Goal: Participate in discussion: Engage in conversation with other users on a specific topic

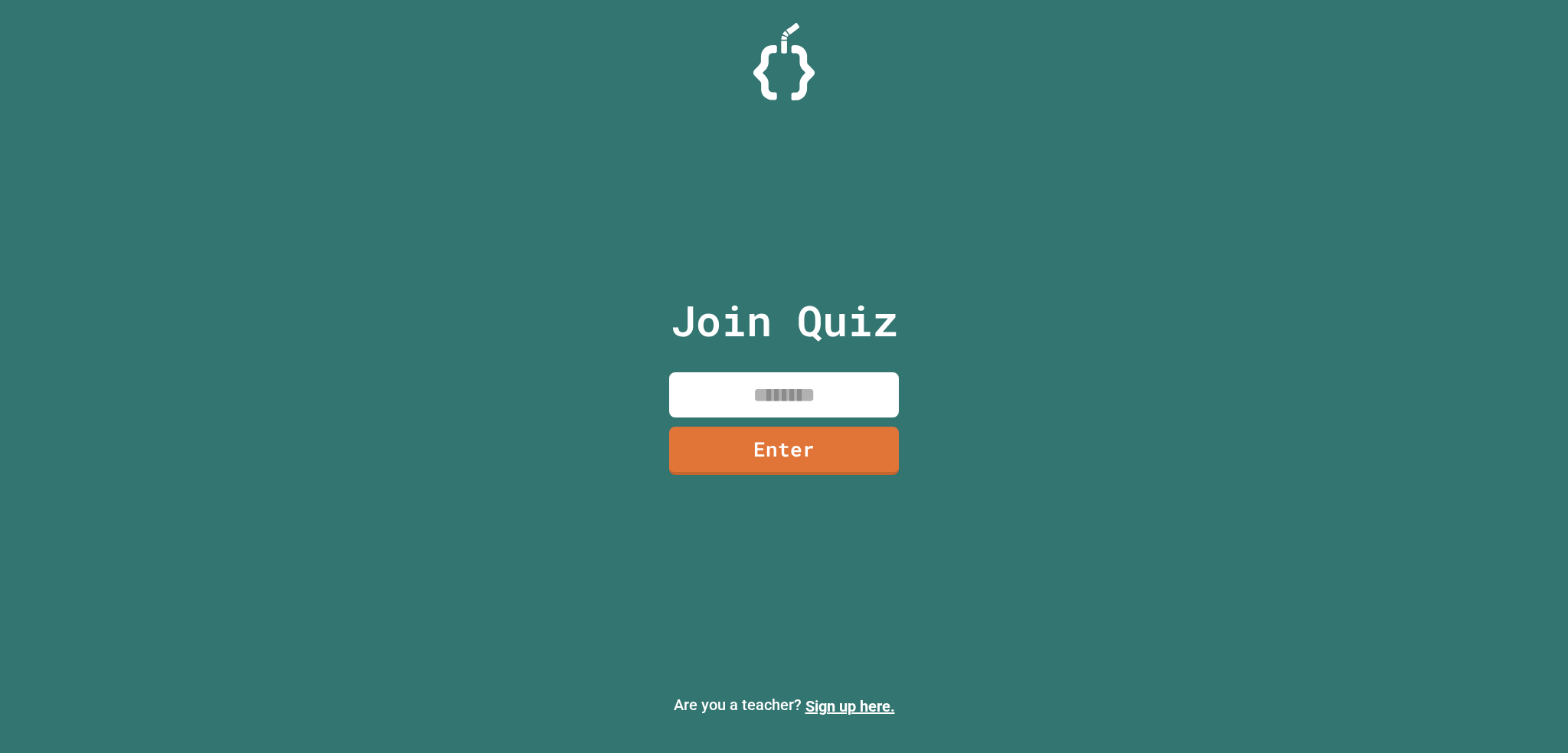
click at [739, 387] on input at bounding box center [784, 395] width 229 height 46
click at [820, 439] on link "Enter" at bounding box center [784, 449] width 232 height 50
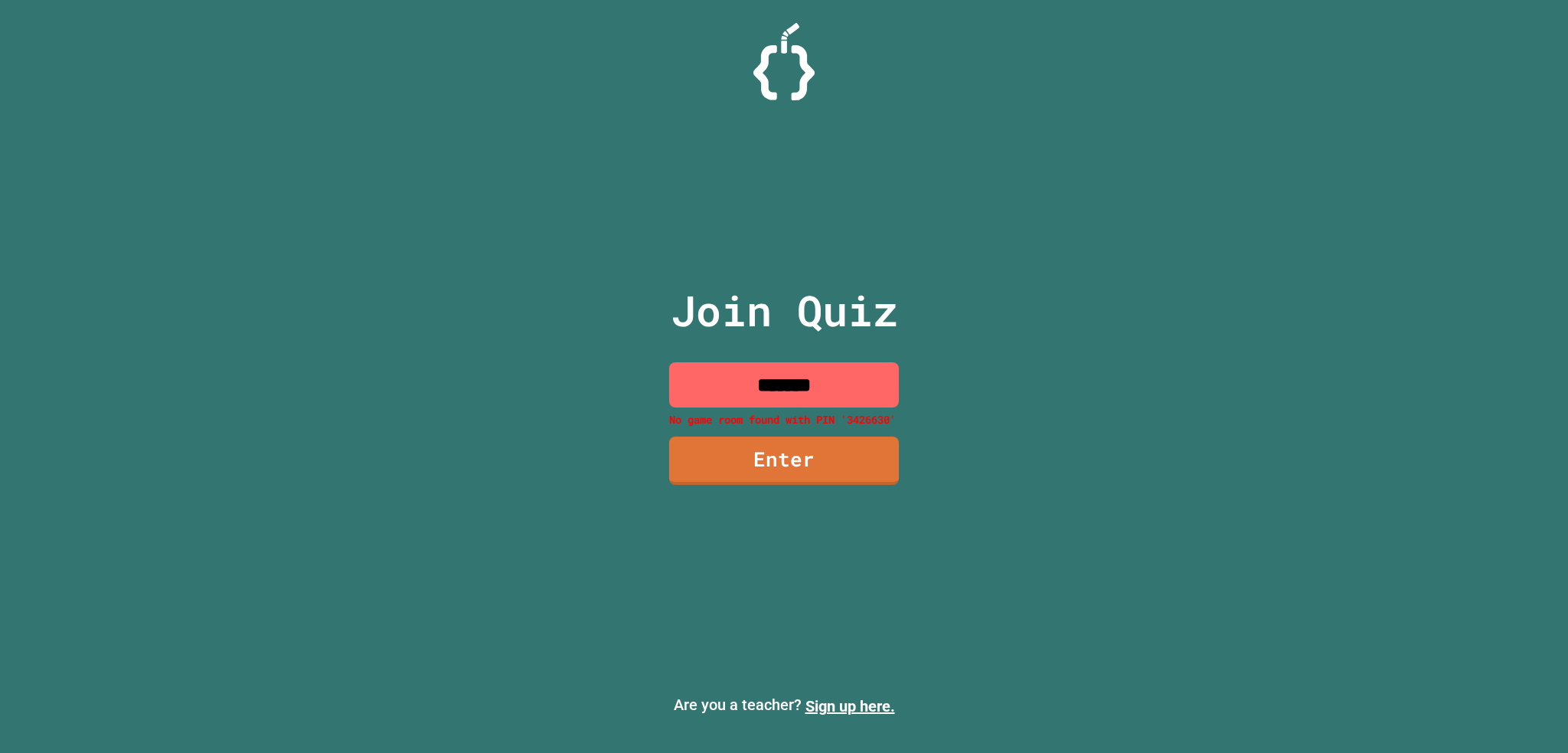
click at [799, 387] on input "*******" at bounding box center [784, 385] width 229 height 46
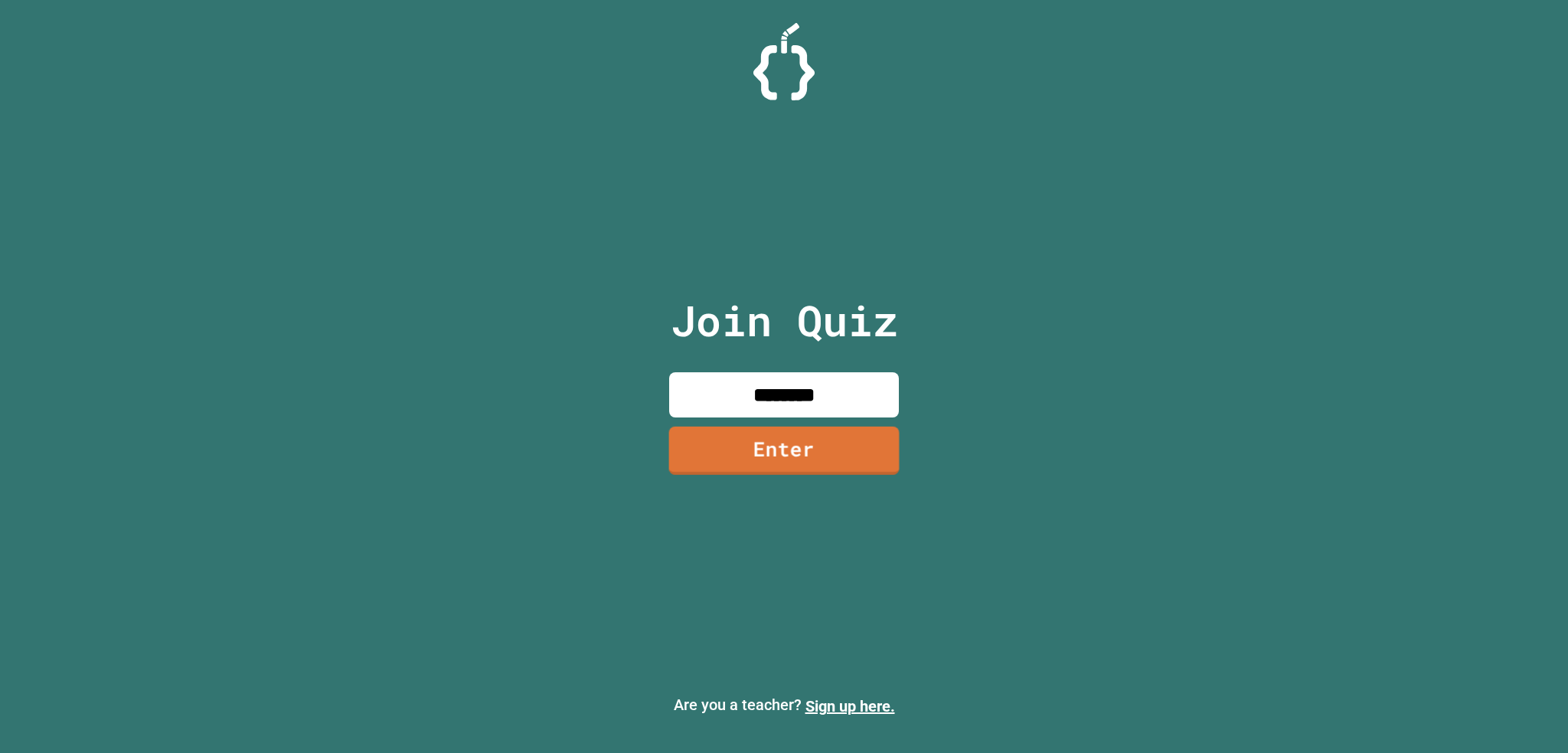
type input "********"
click at [796, 437] on link "Enter" at bounding box center [784, 450] width 230 height 48
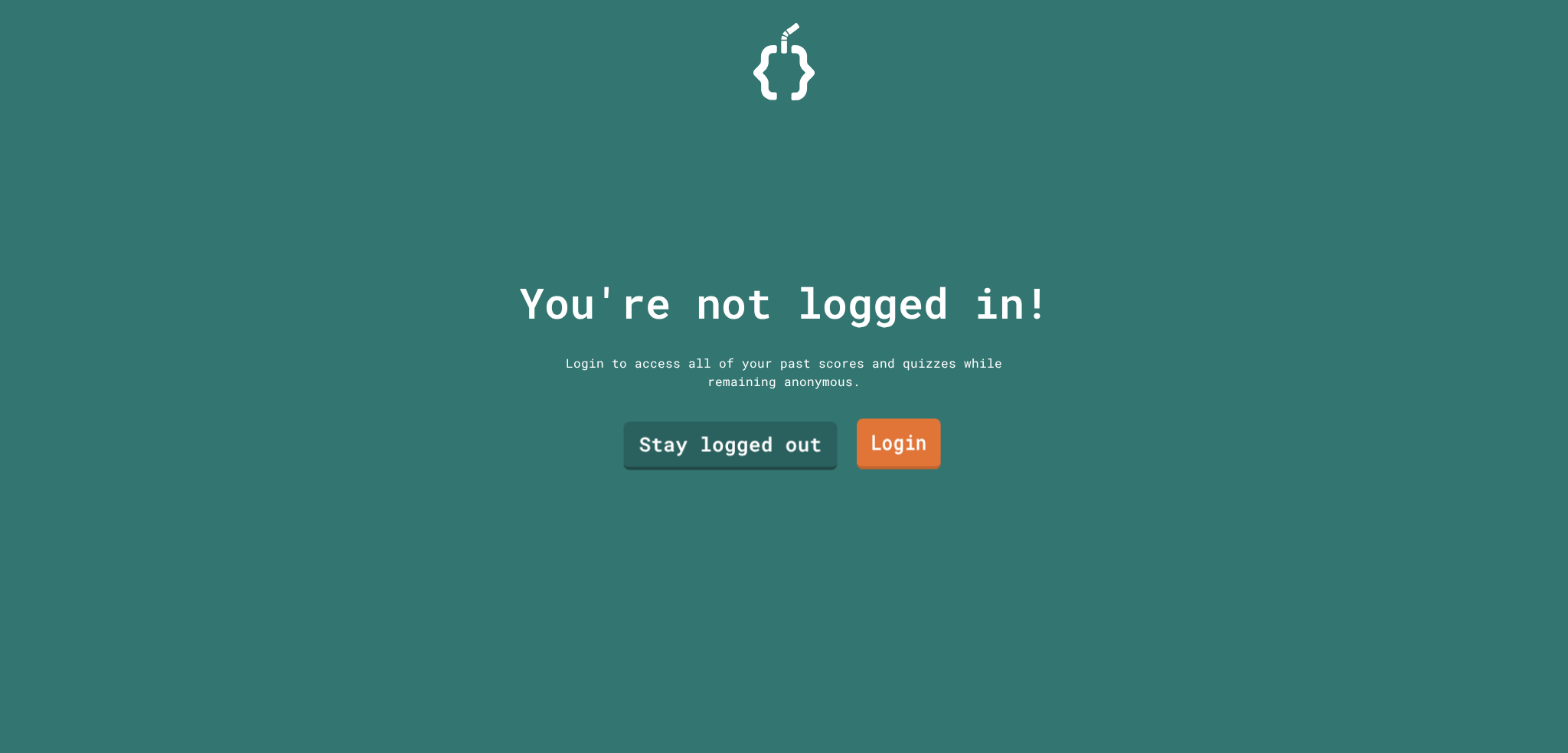
click at [869, 421] on link "Login" at bounding box center [899, 443] width 84 height 50
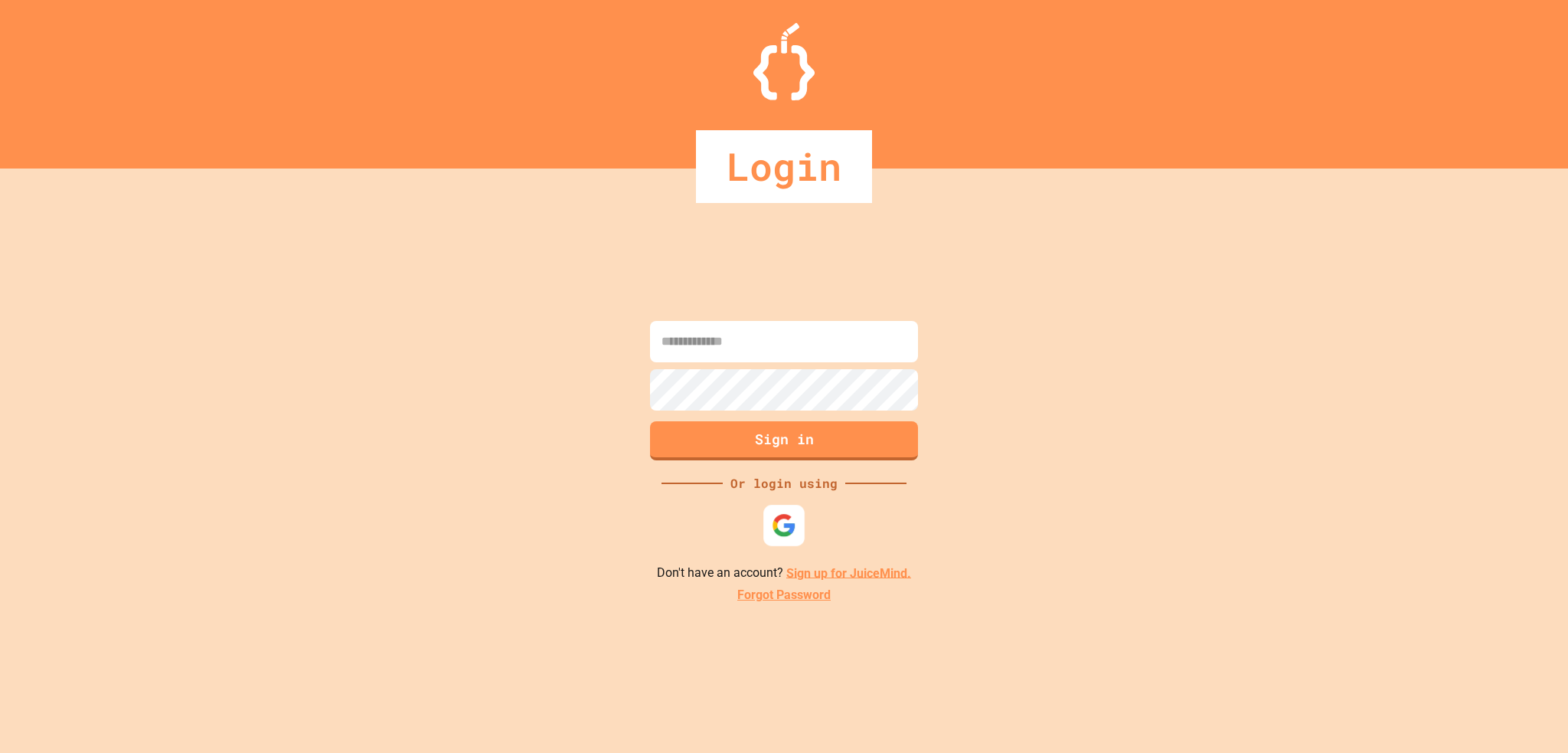
click at [787, 538] on div at bounding box center [783, 524] width 41 height 41
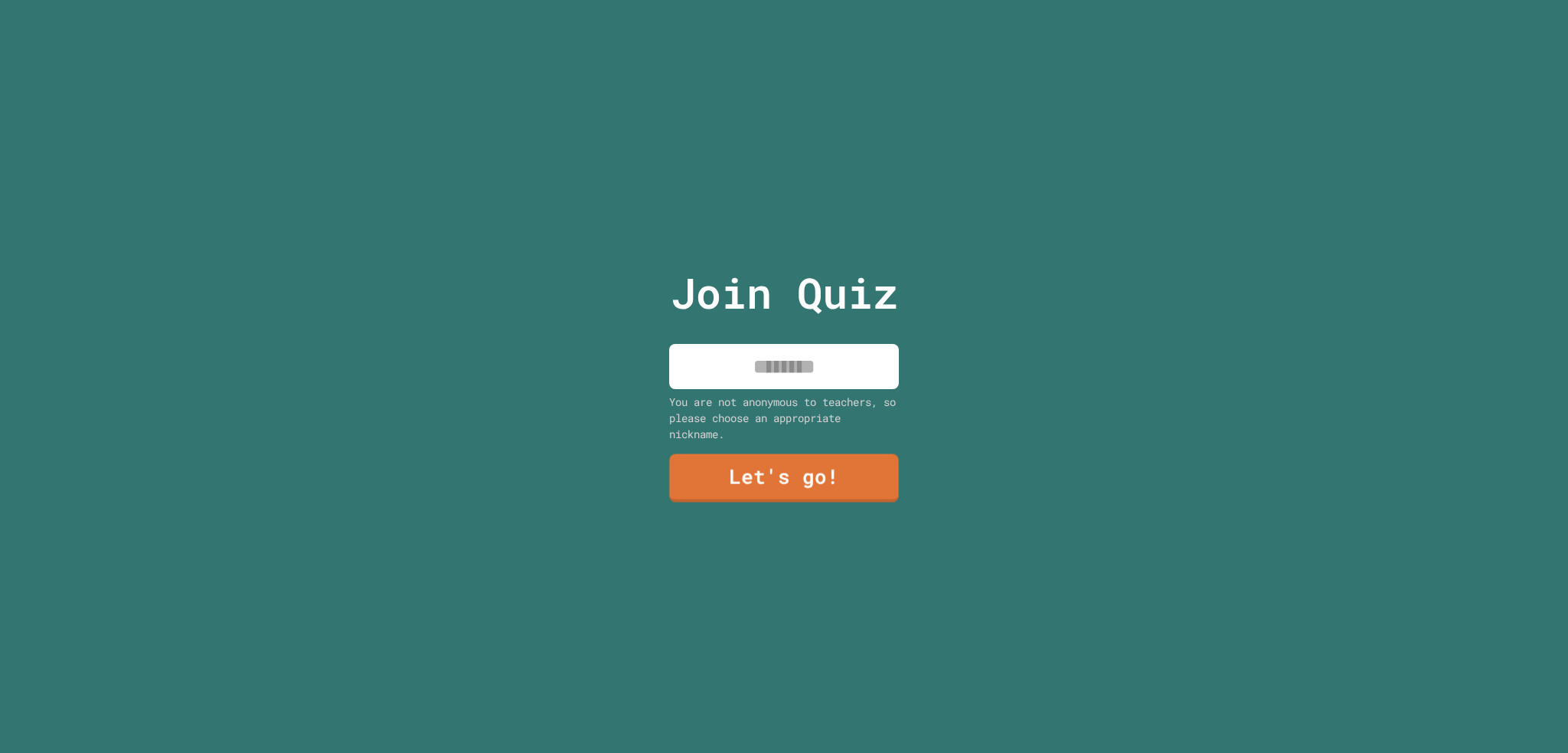
click at [780, 372] on input at bounding box center [784, 367] width 229 height 46
type input "****"
click at [767, 467] on link "Let's go!" at bounding box center [785, 475] width 219 height 50
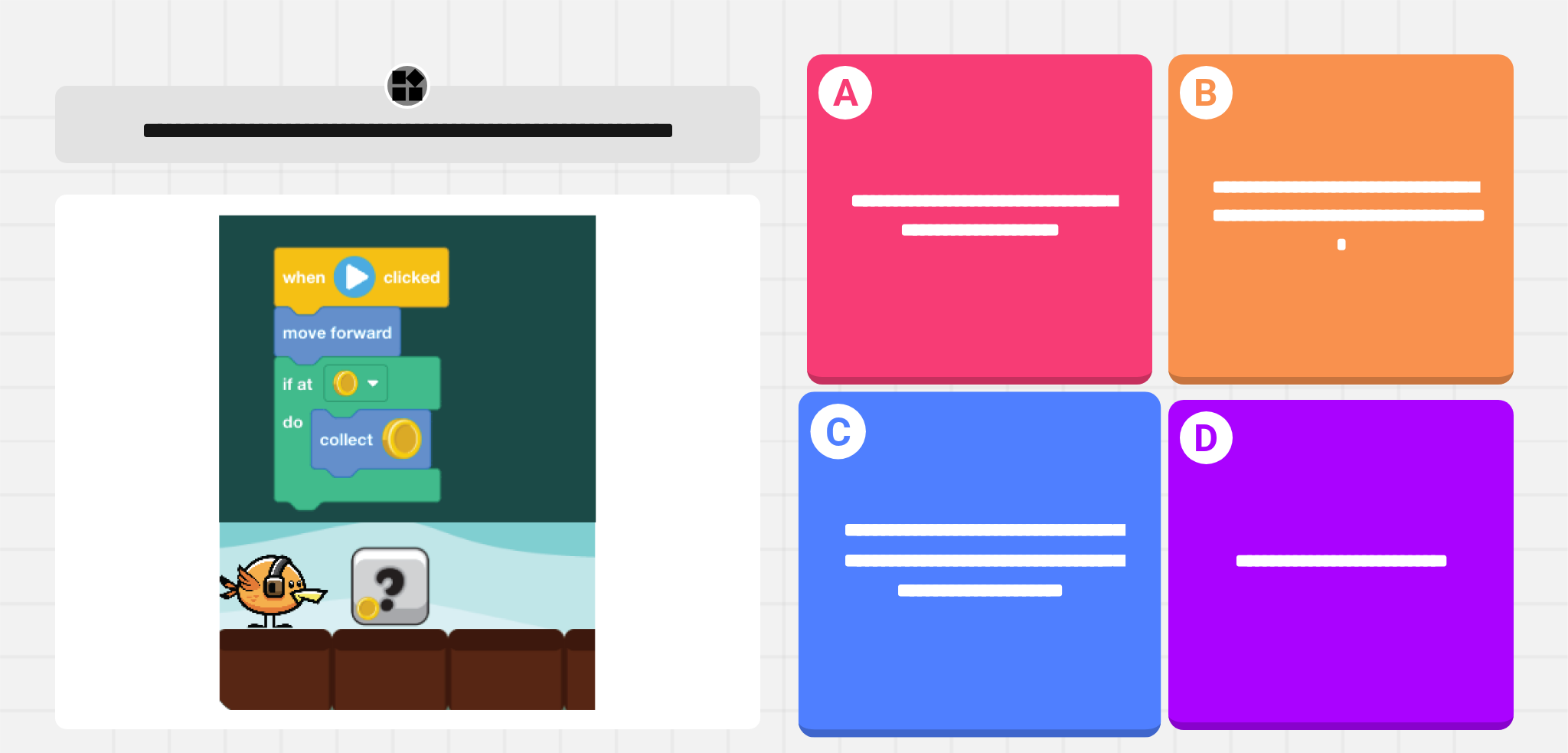
click at [1011, 490] on div "**********" at bounding box center [980, 560] width 362 height 169
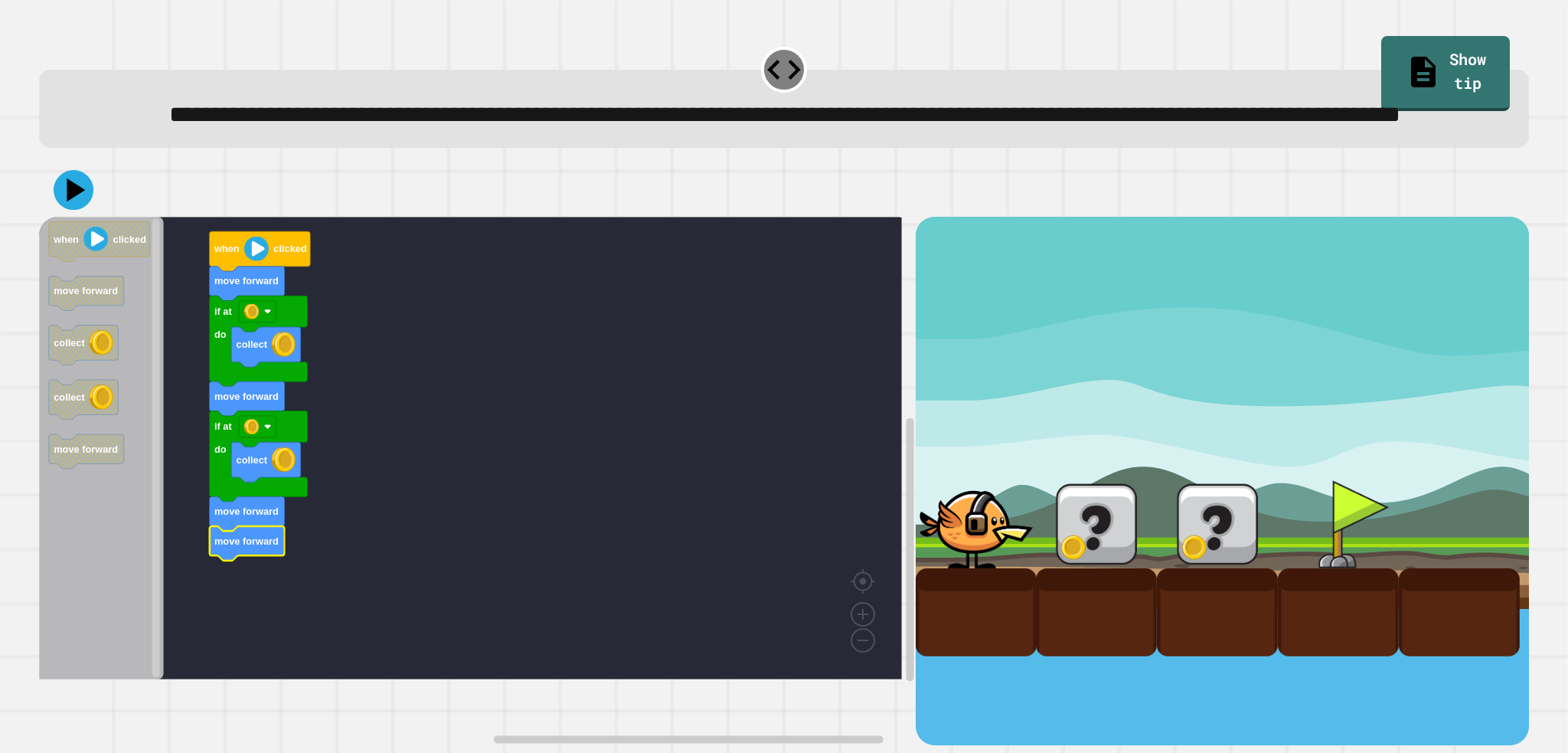
click at [78, 201] on icon at bounding box center [76, 189] width 18 height 23
click at [461, 528] on rect "Blockly Workspace" at bounding box center [471, 448] width 863 height 463
click at [252, 261] on image "Blockly Workspace" at bounding box center [256, 249] width 25 height 25
click at [48, 217] on div at bounding box center [784, 189] width 1490 height 54
click at [1084, 556] on div at bounding box center [1096, 524] width 121 height 88
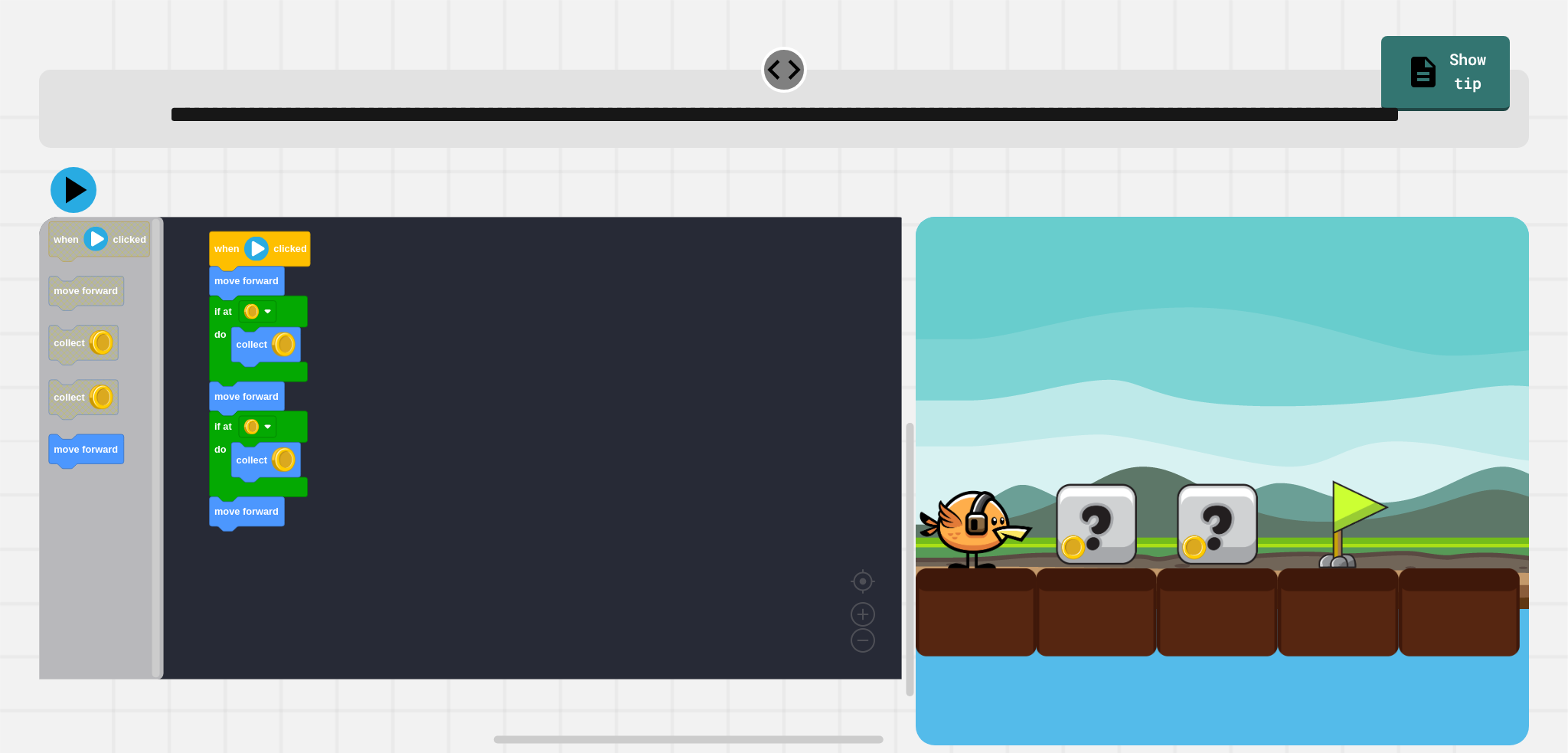
click at [78, 213] on icon at bounding box center [73, 189] width 46 height 46
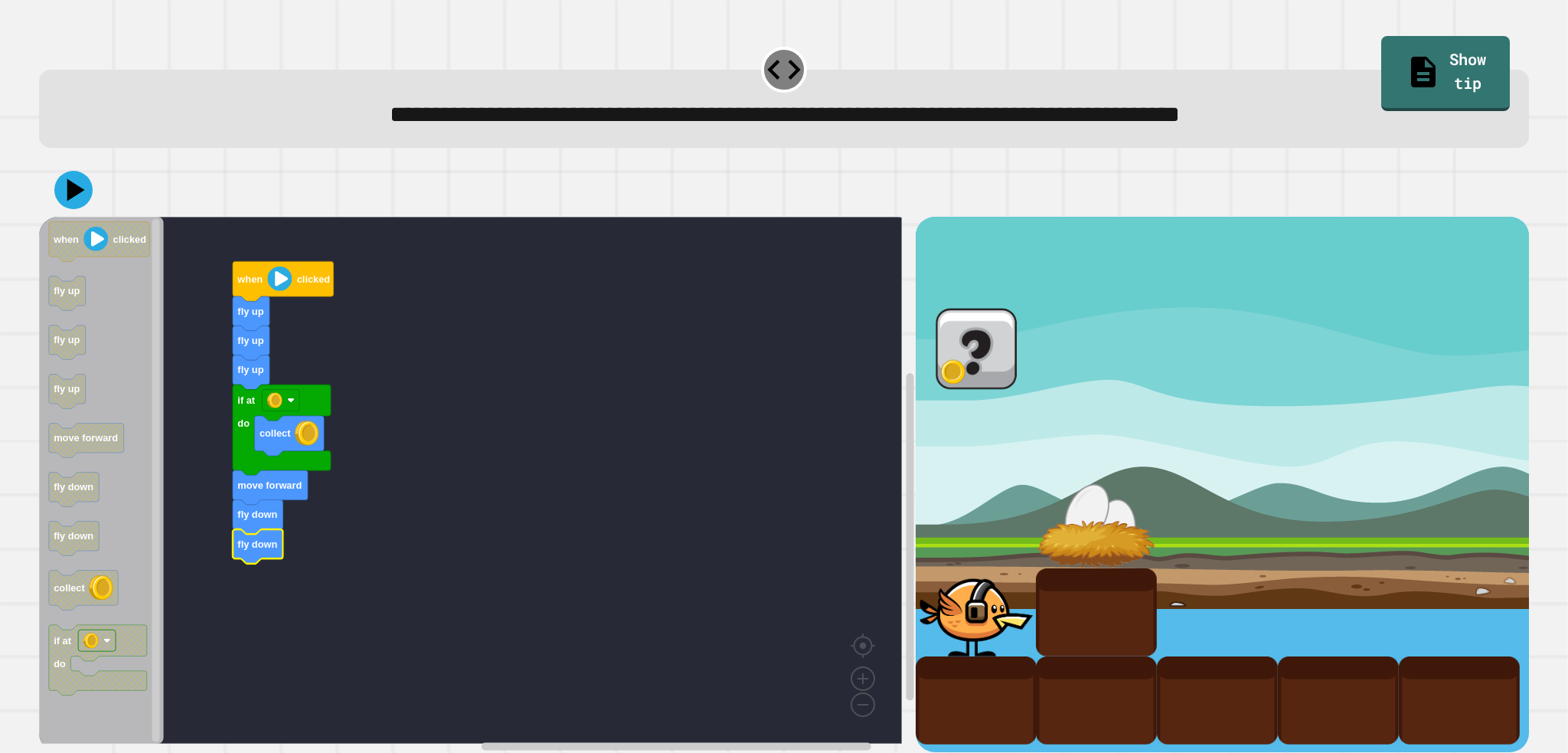
click at [66, 198] on icon at bounding box center [74, 190] width 38 height 38
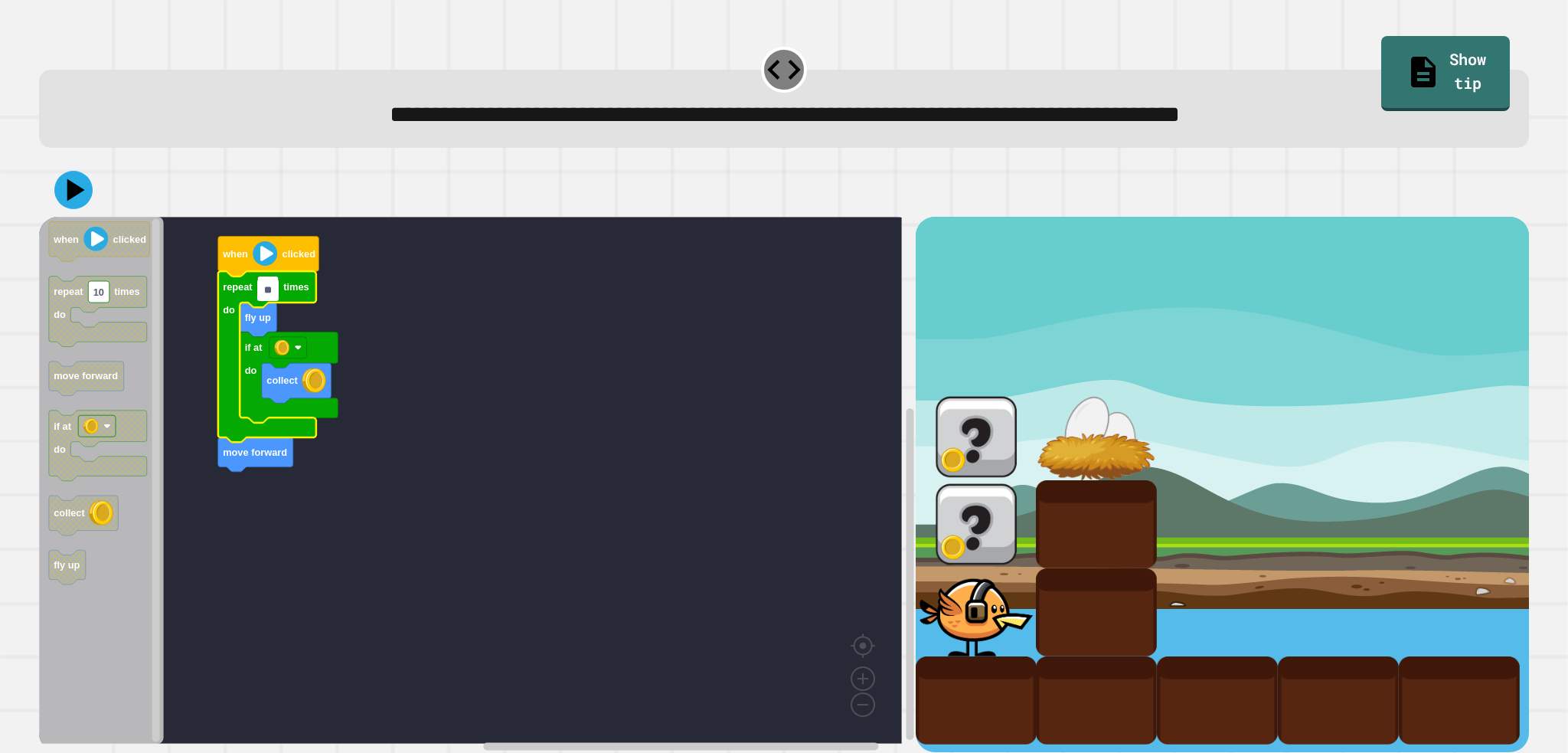
type input "*"
click at [358, 291] on rect "Blockly Workspace" at bounding box center [471, 480] width 863 height 527
click at [64, 184] on icon at bounding box center [74, 190] width 38 height 38
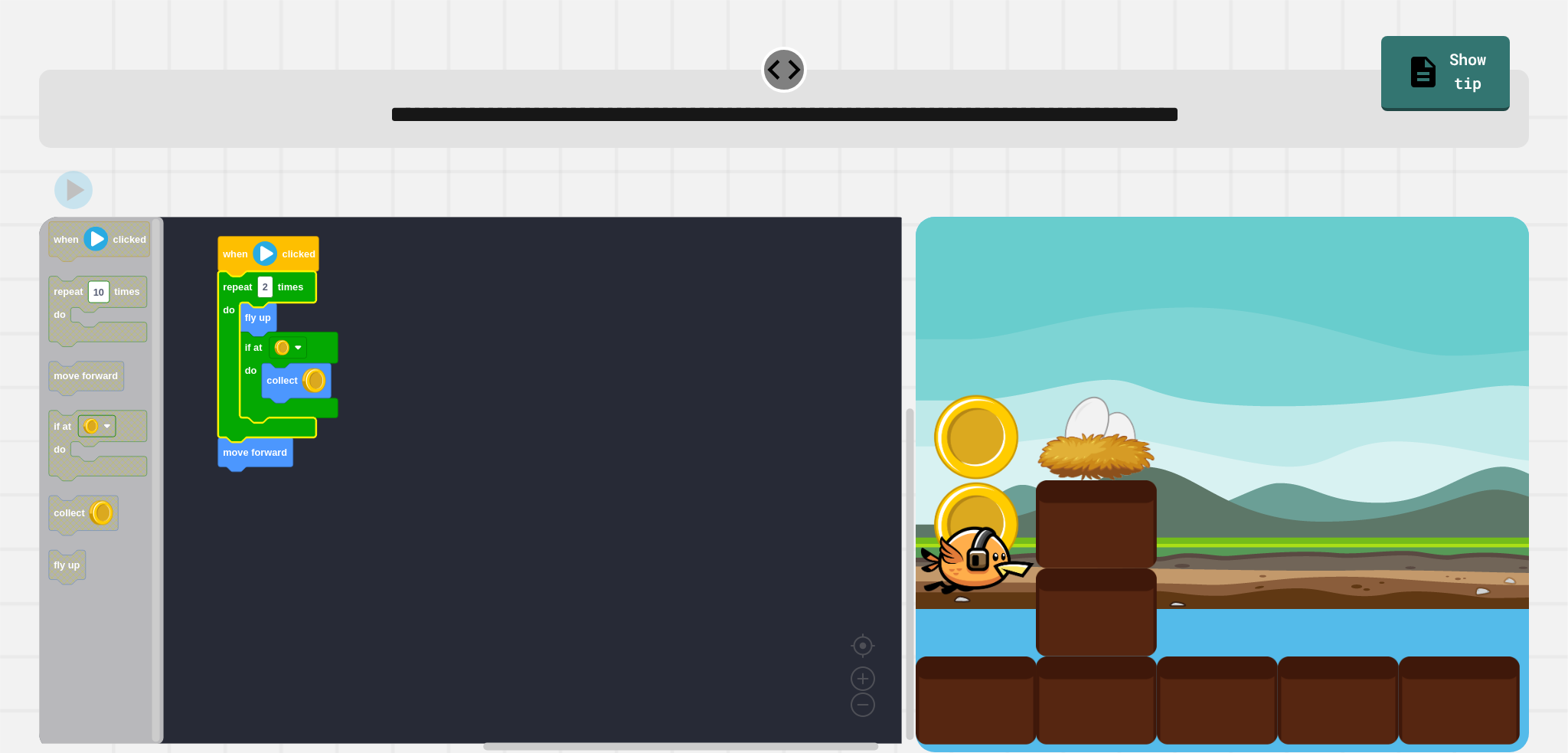
click at [442, 409] on rect "Blockly Workspace" at bounding box center [471, 480] width 863 height 527
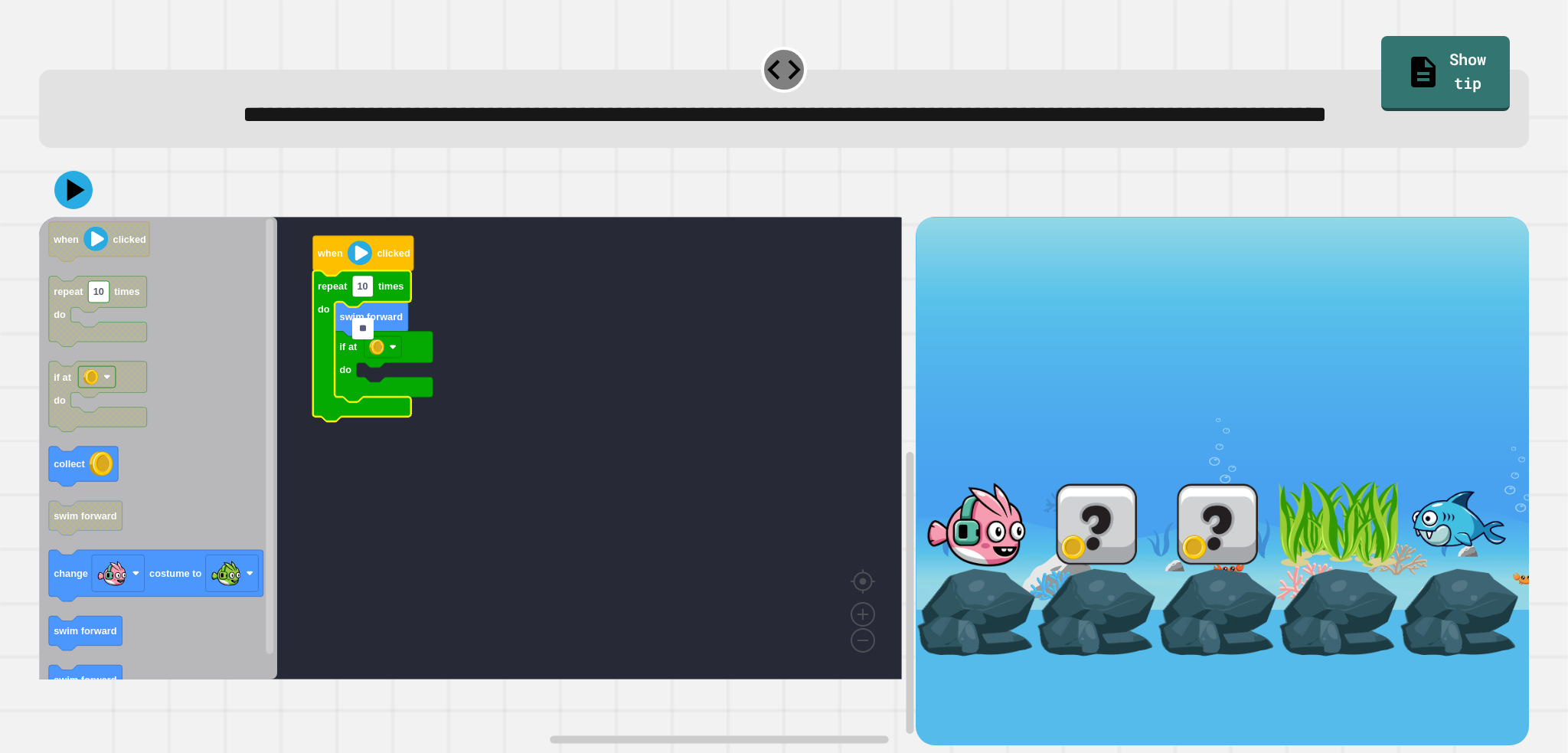
type input "*"
click at [525, 326] on rect "Blockly Workspace" at bounding box center [471, 448] width 863 height 463
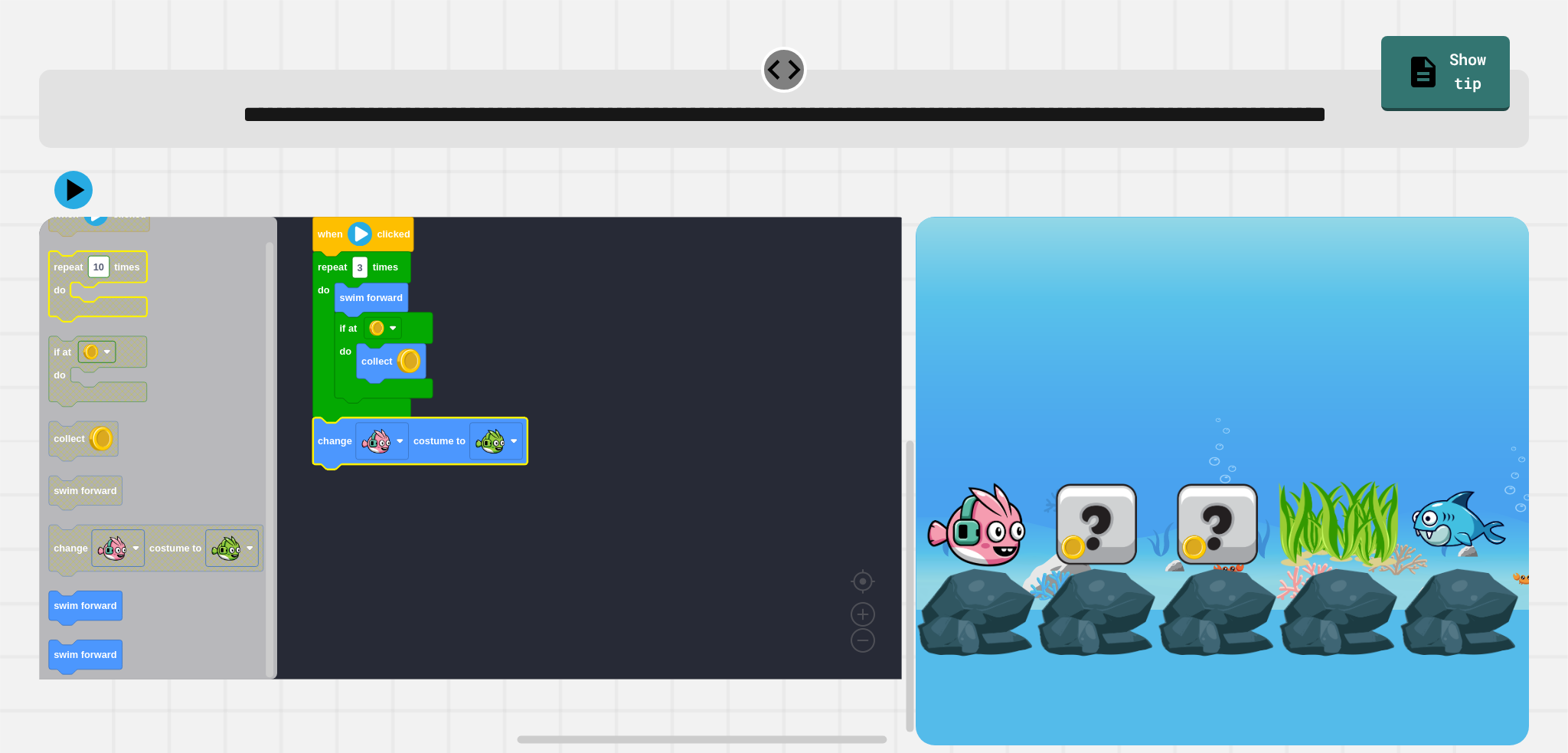
click at [76, 201] on icon at bounding box center [76, 190] width 17 height 22
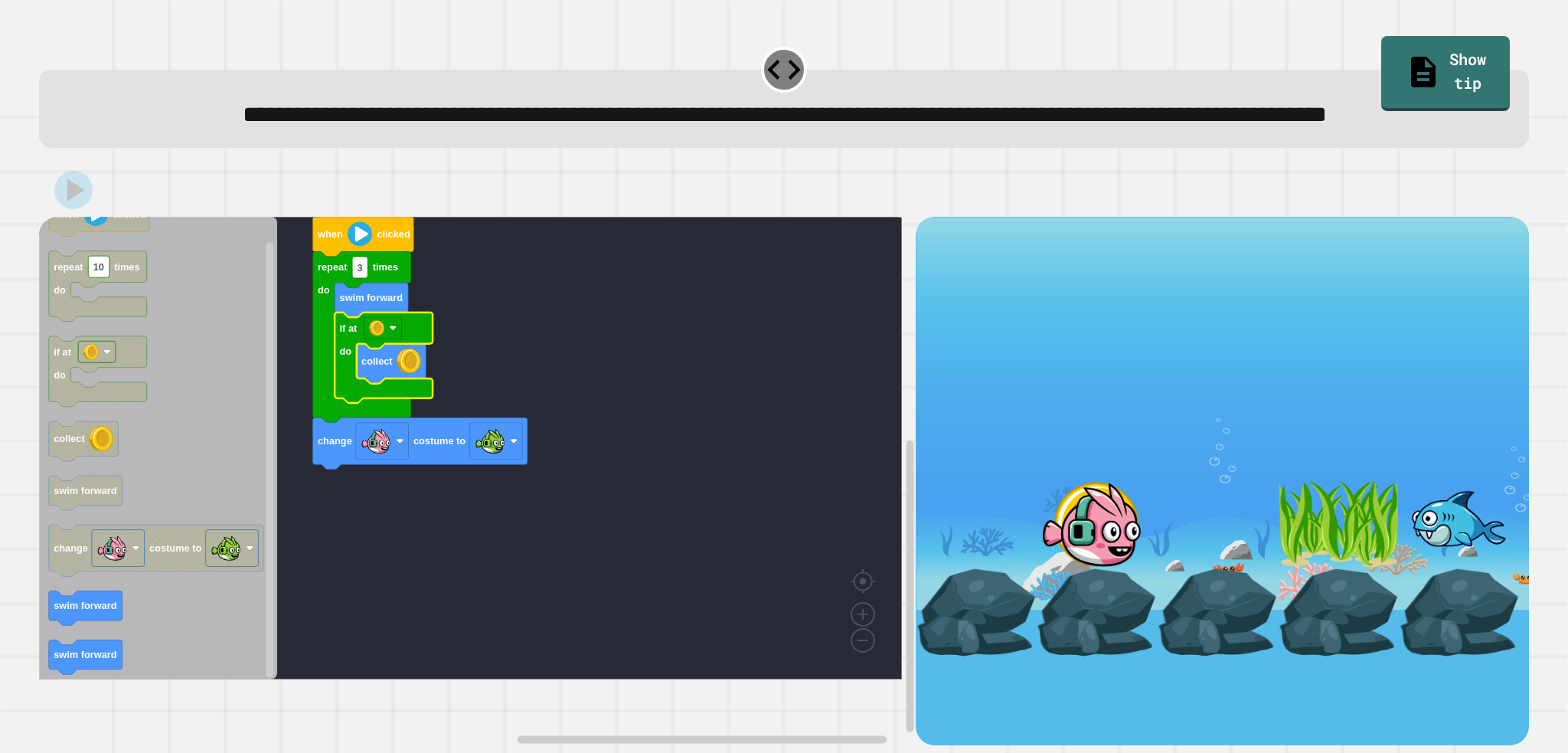
click at [534, 397] on rect "Blockly Workspace" at bounding box center [471, 448] width 863 height 463
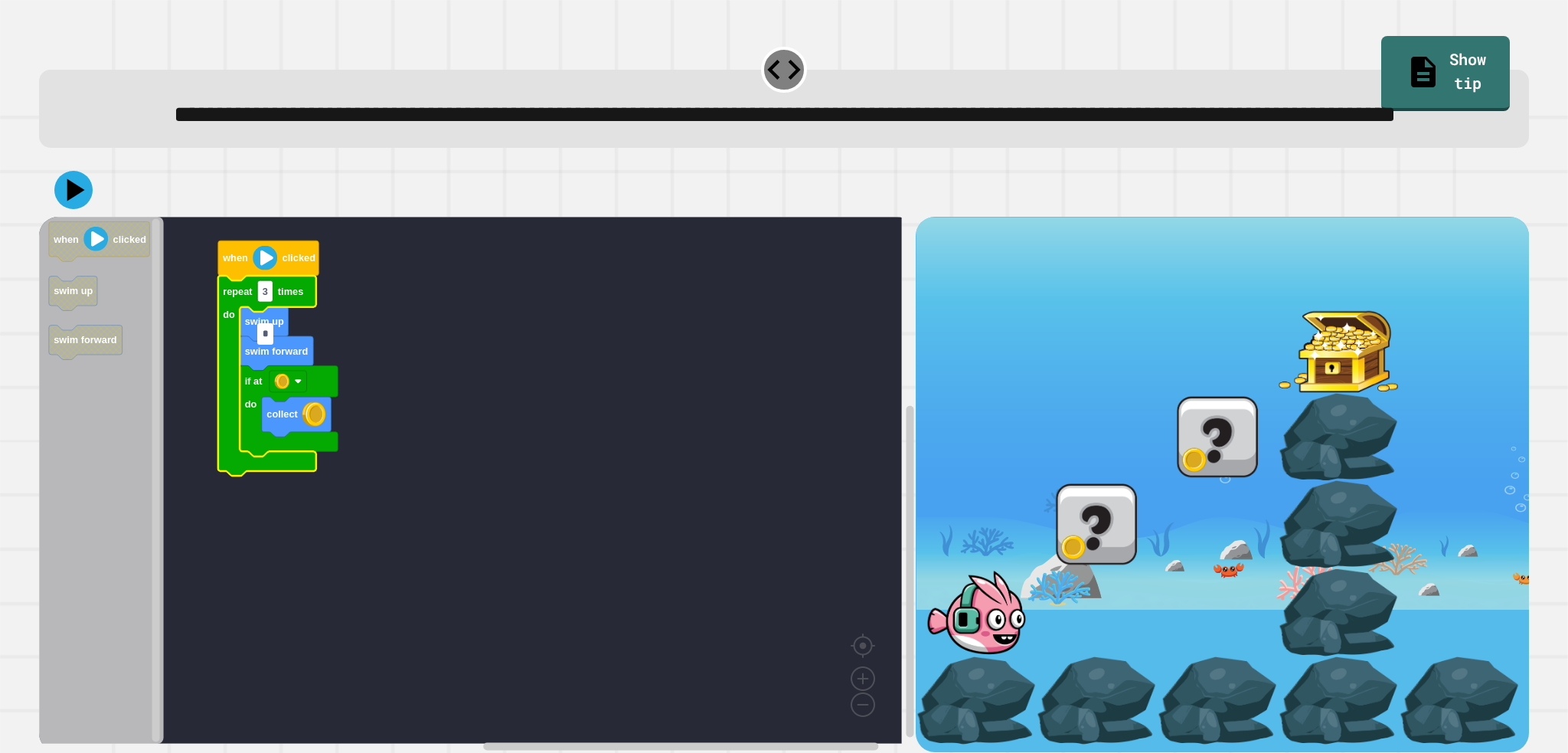
type input "*"
click at [95, 217] on div at bounding box center [784, 189] width 1490 height 54
click at [85, 209] on icon at bounding box center [74, 190] width 38 height 38
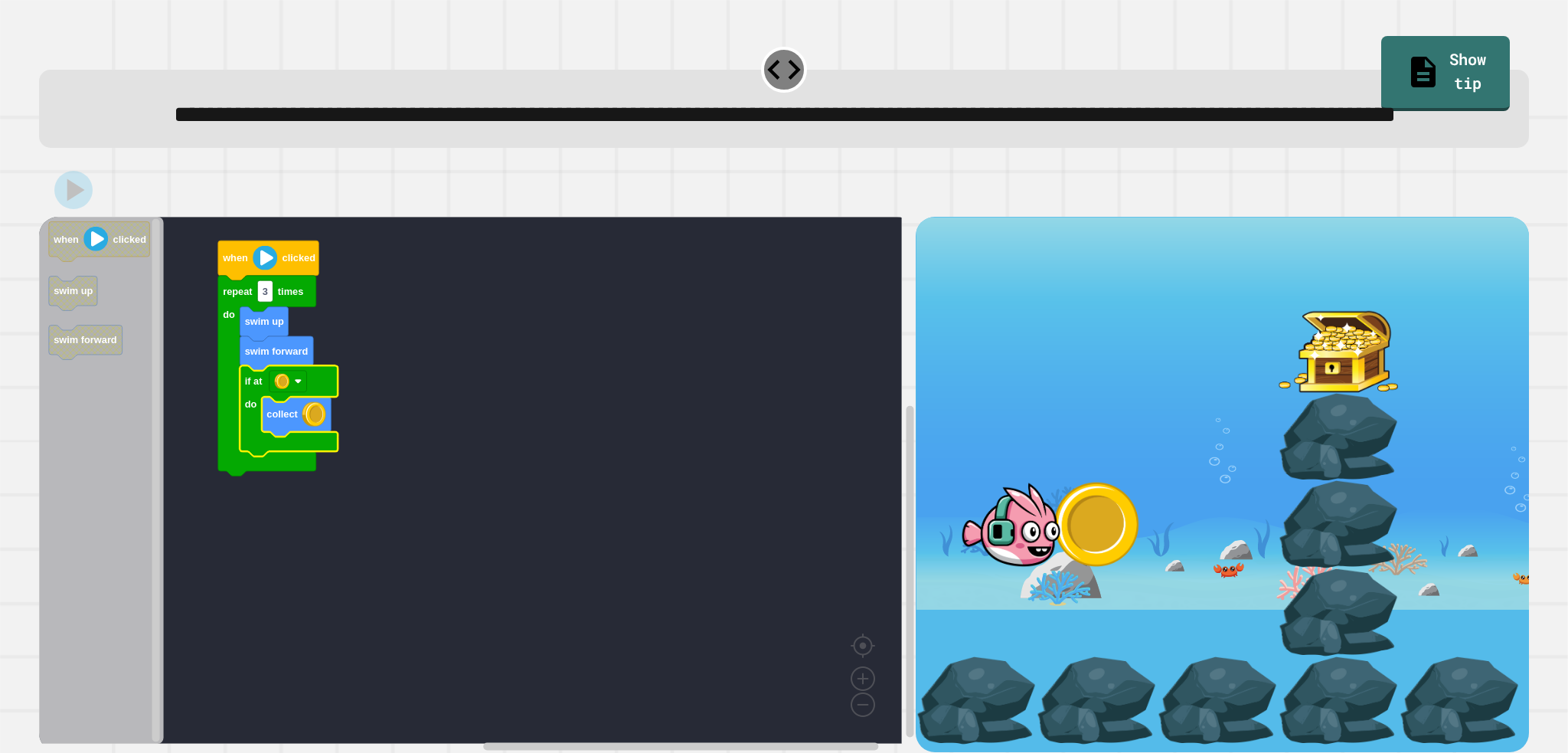
click at [484, 397] on rect "Blockly Workspace" at bounding box center [471, 480] width 863 height 527
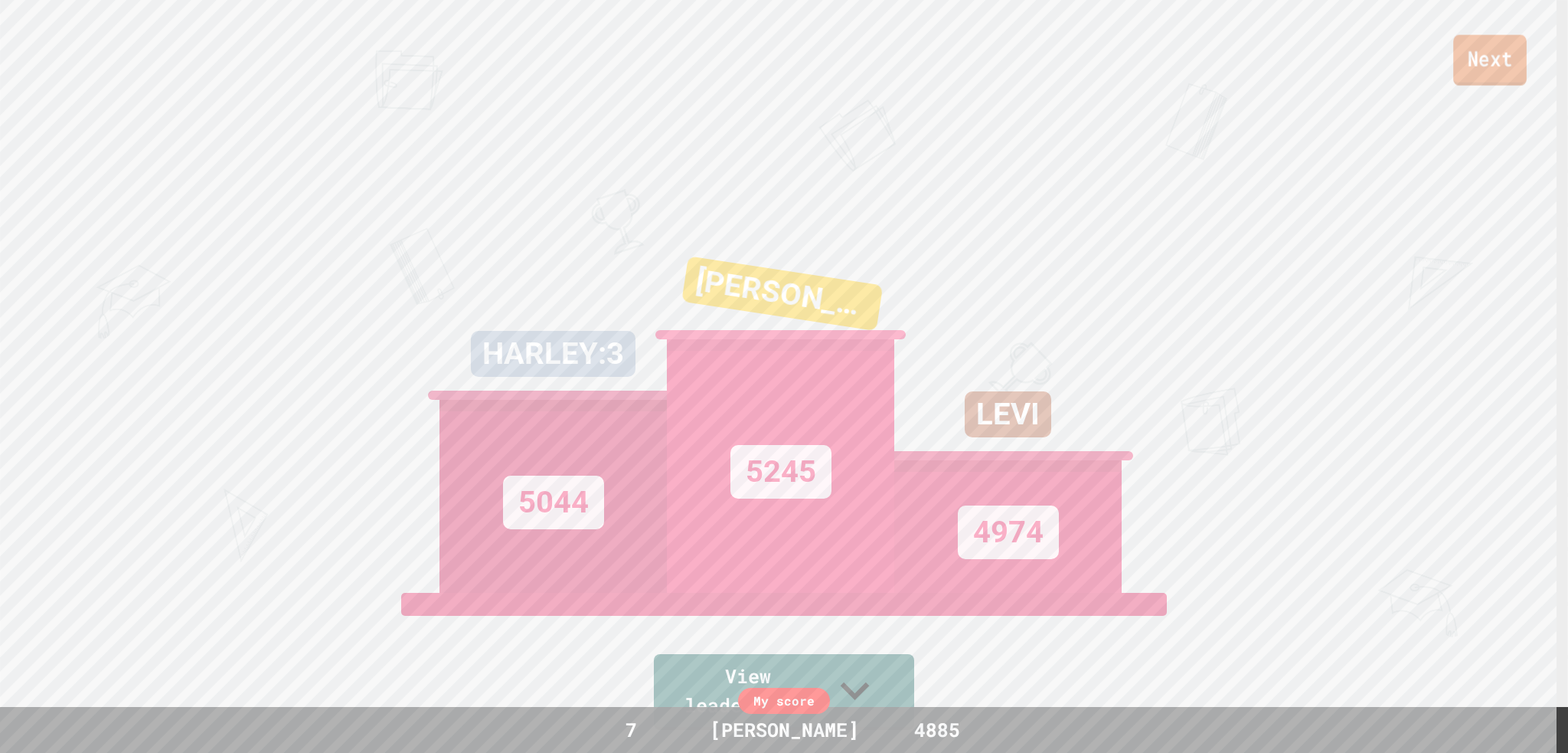
click at [1507, 82] on link "Next" at bounding box center [1490, 60] width 74 height 50
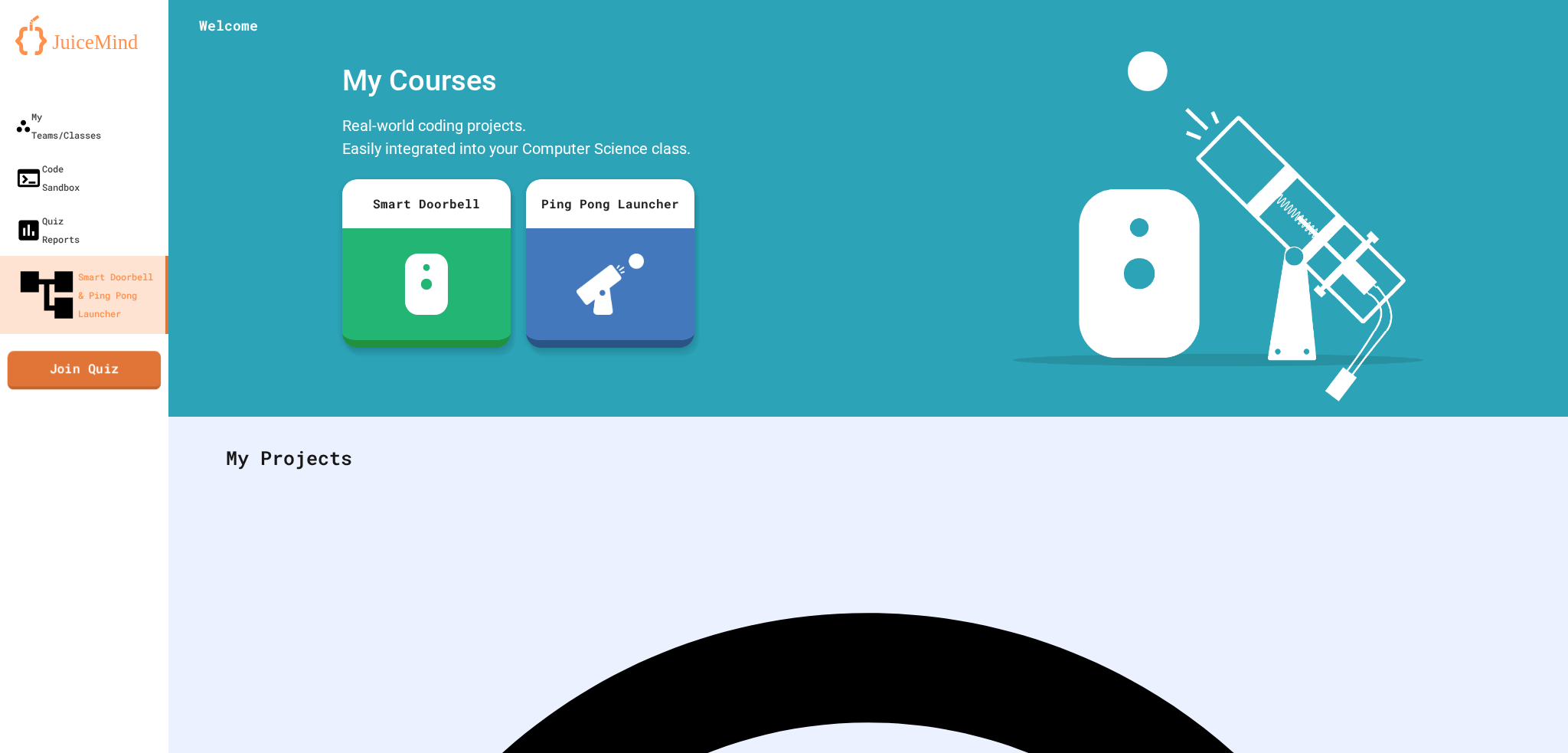
click at [43, 351] on link "Join Quiz" at bounding box center [84, 370] width 154 height 38
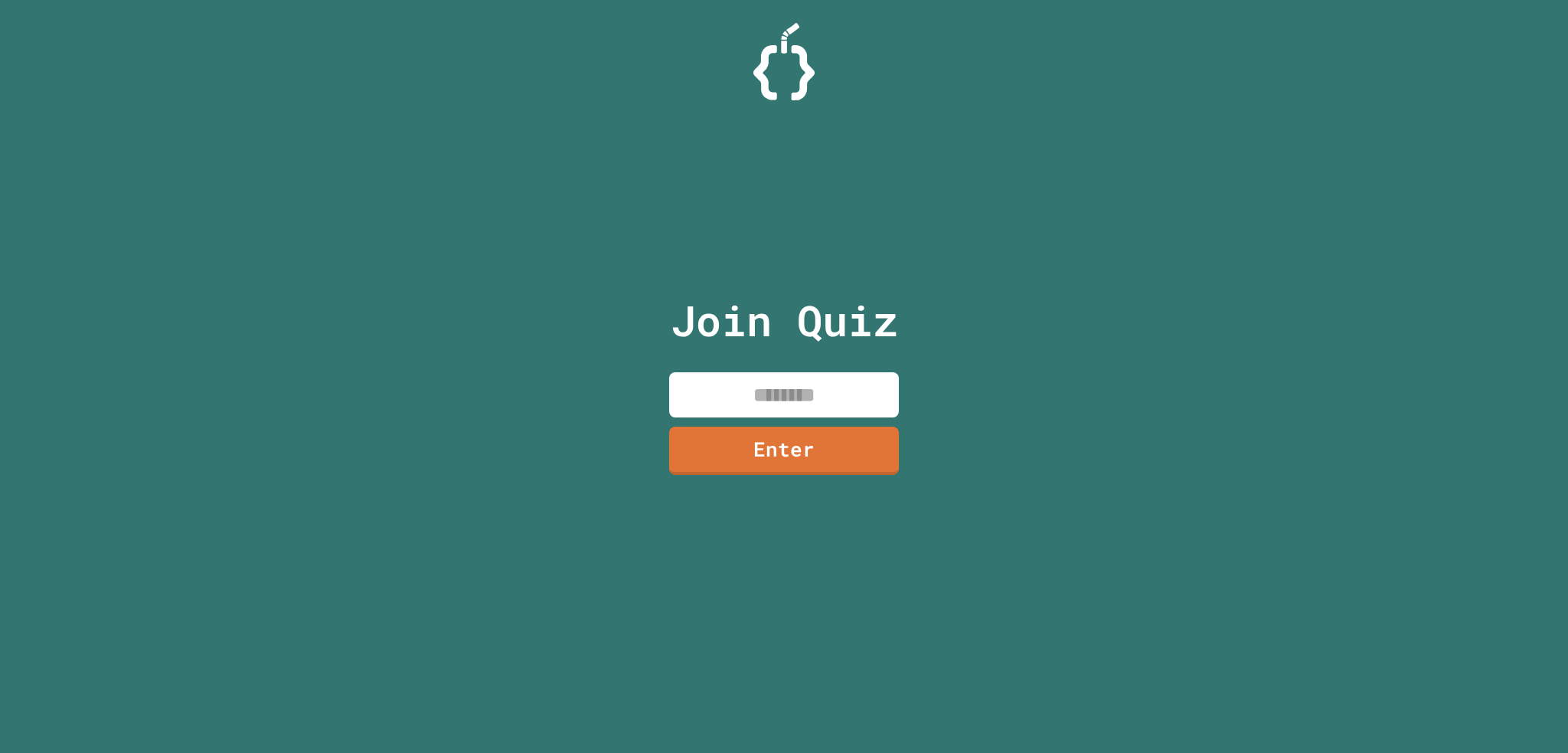
click at [769, 405] on input at bounding box center [784, 395] width 229 height 46
type input "********"
click at [798, 448] on link "Enter" at bounding box center [784, 449] width 233 height 50
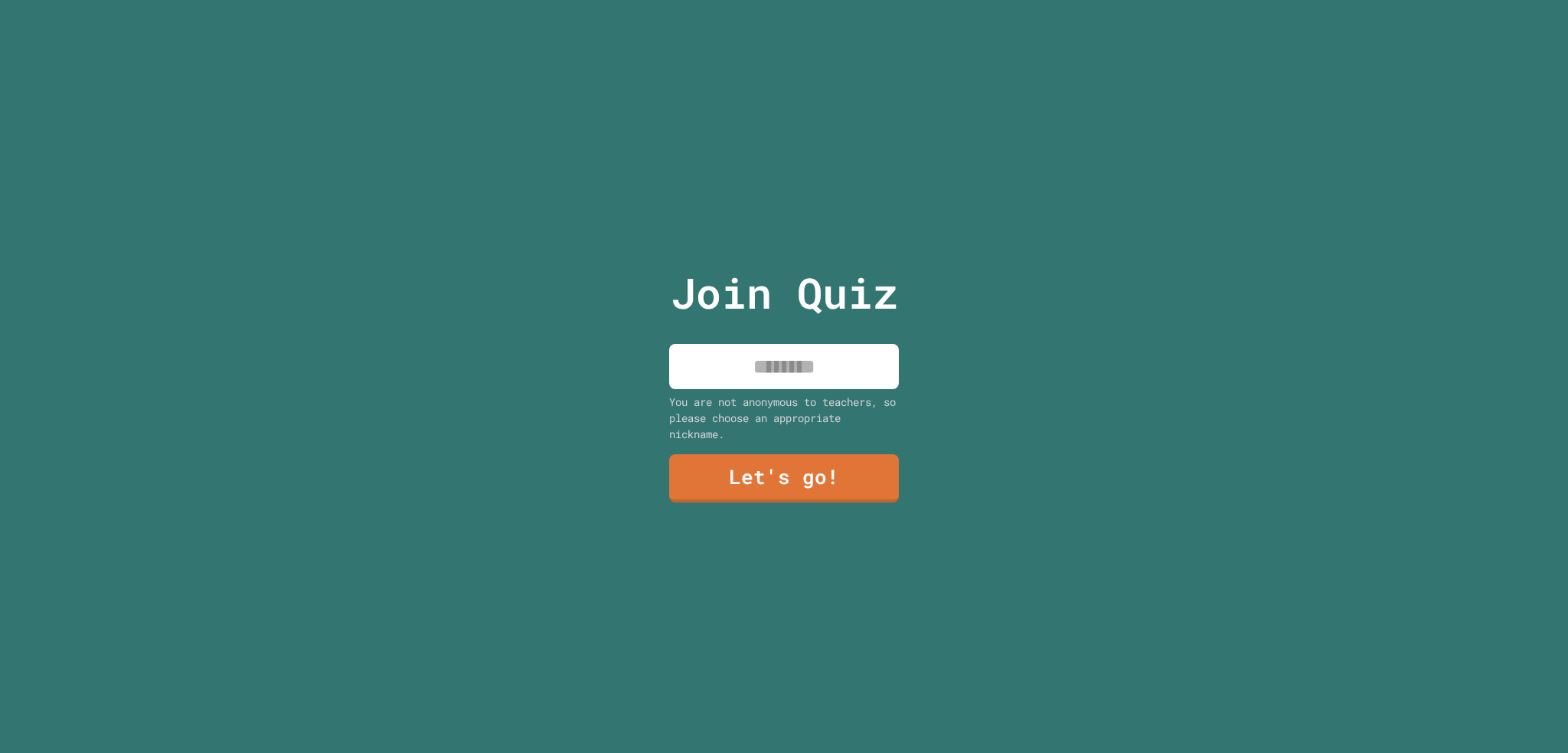
click at [804, 365] on input at bounding box center [784, 367] width 229 height 46
type input "****"
click at [790, 477] on link "Let's go!" at bounding box center [784, 476] width 227 height 50
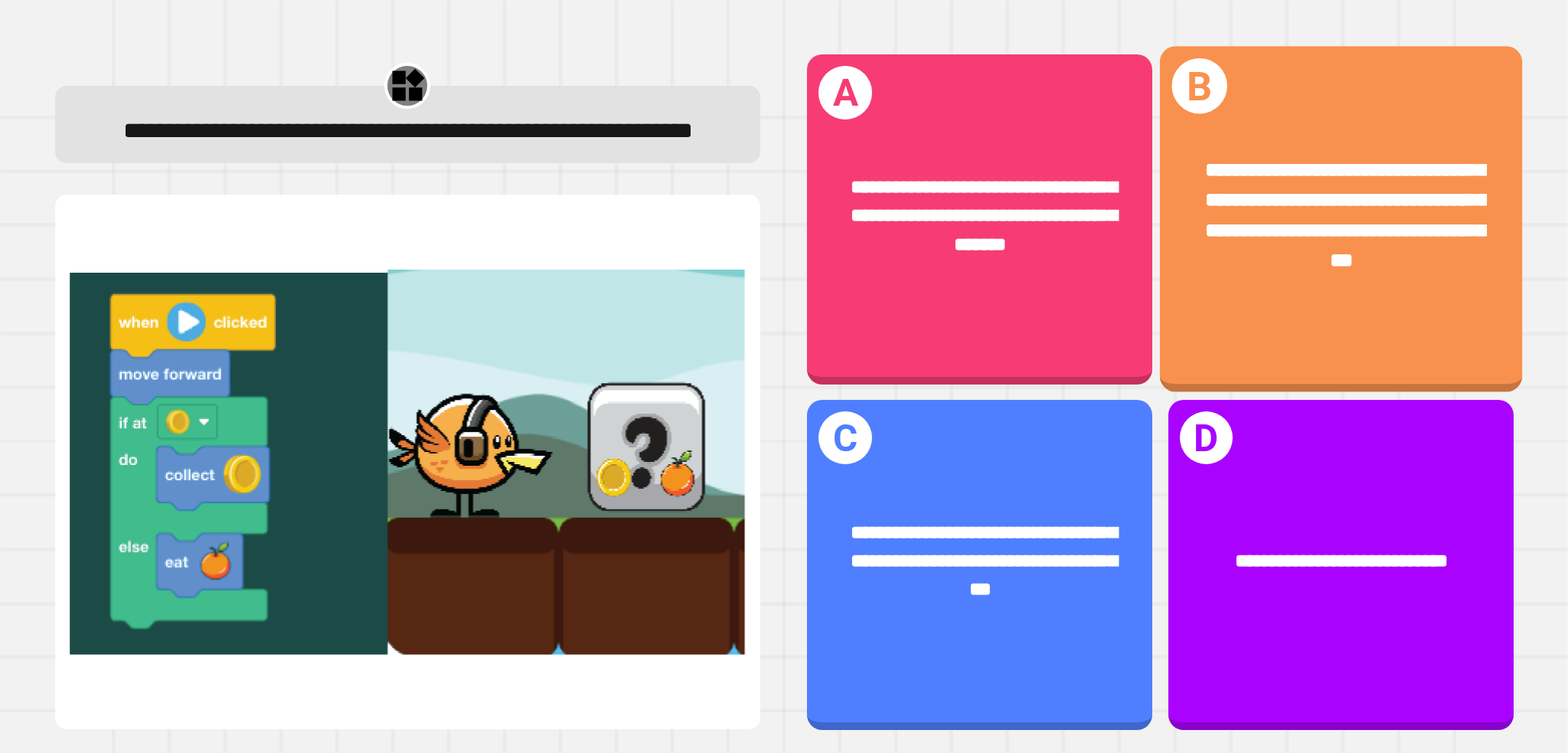
click at [1237, 266] on div "**********" at bounding box center [1341, 216] width 282 height 120
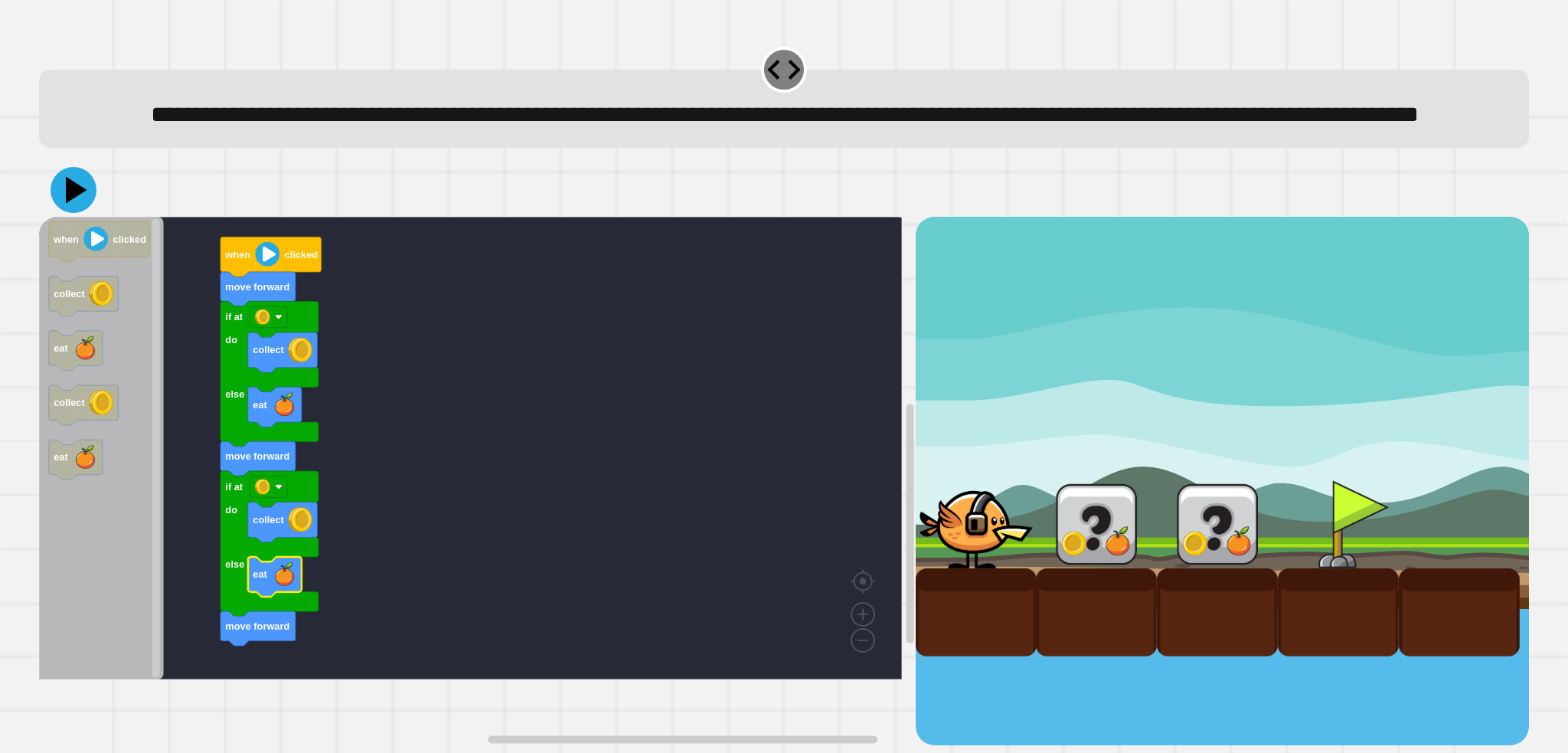
click at [84, 213] on icon at bounding box center [73, 189] width 46 height 46
click at [445, 389] on rect "Blockly Workspace" at bounding box center [471, 448] width 863 height 463
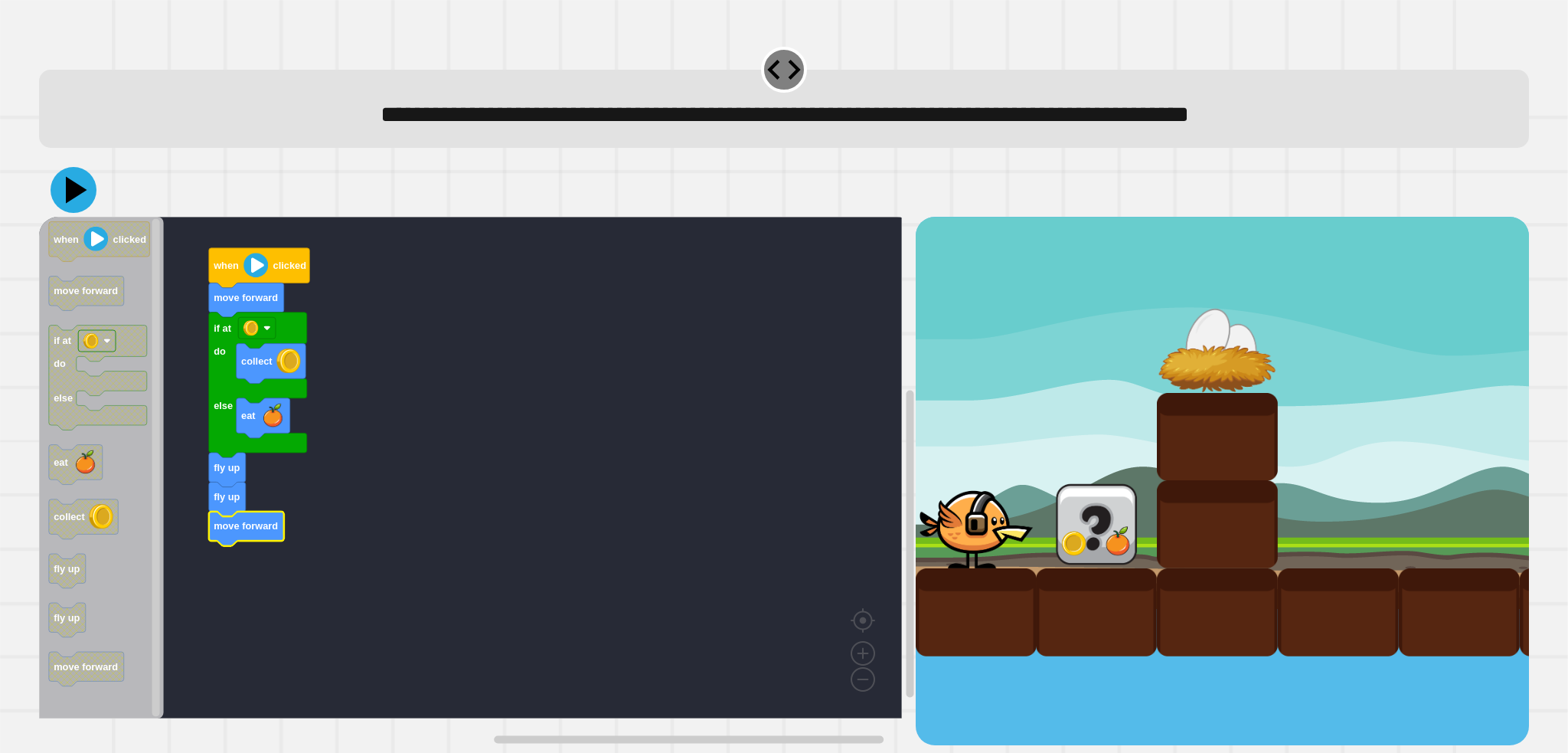
click at [57, 204] on icon at bounding box center [73, 189] width 46 height 46
click at [528, 417] on rect "Blockly Workspace" at bounding box center [471, 467] width 863 height 502
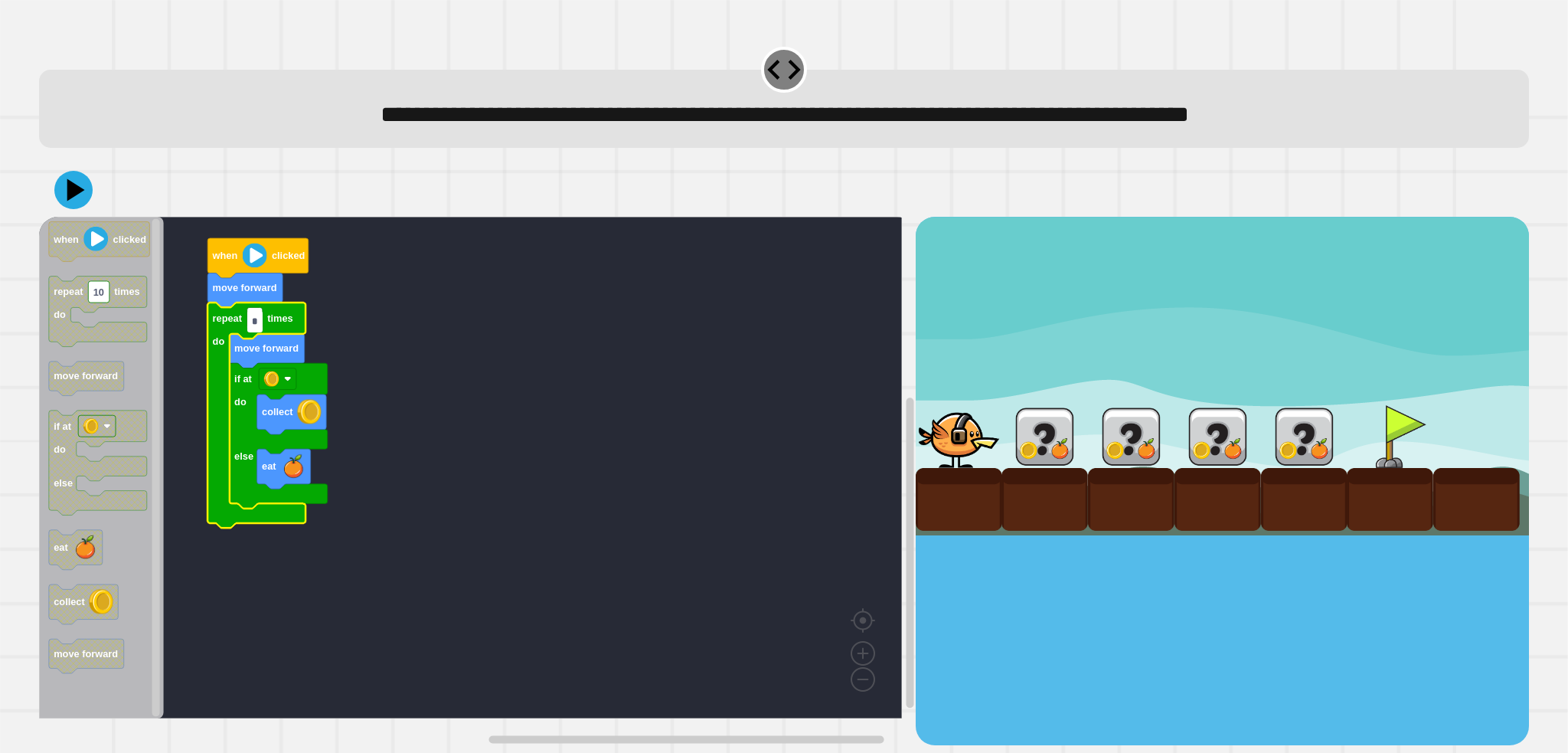
type input "*"
click at [392, 357] on rect "Blockly Workspace" at bounding box center [471, 467] width 863 height 502
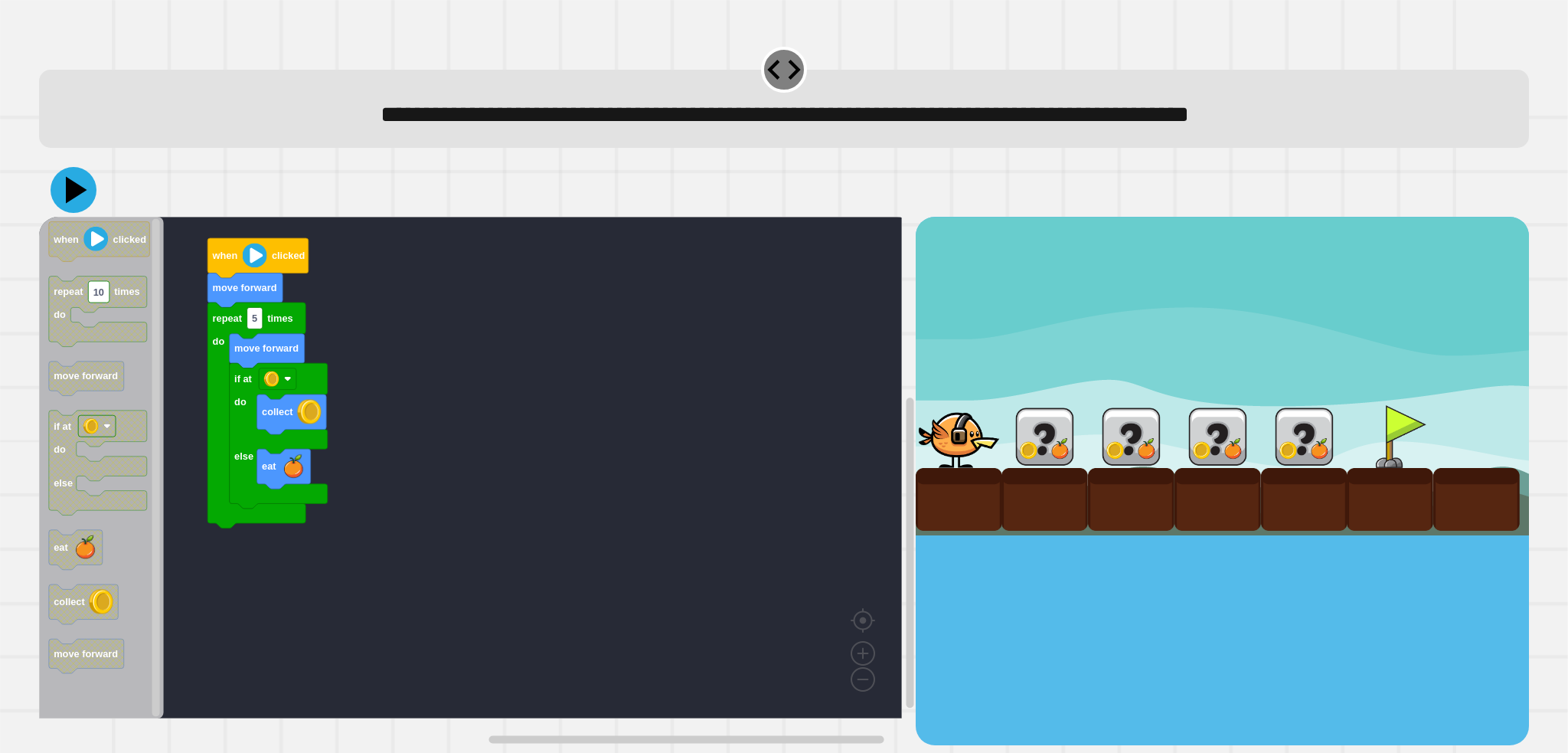
click at [58, 199] on icon at bounding box center [73, 189] width 46 height 46
click at [392, 309] on rect "Blockly Workspace" at bounding box center [471, 467] width 863 height 502
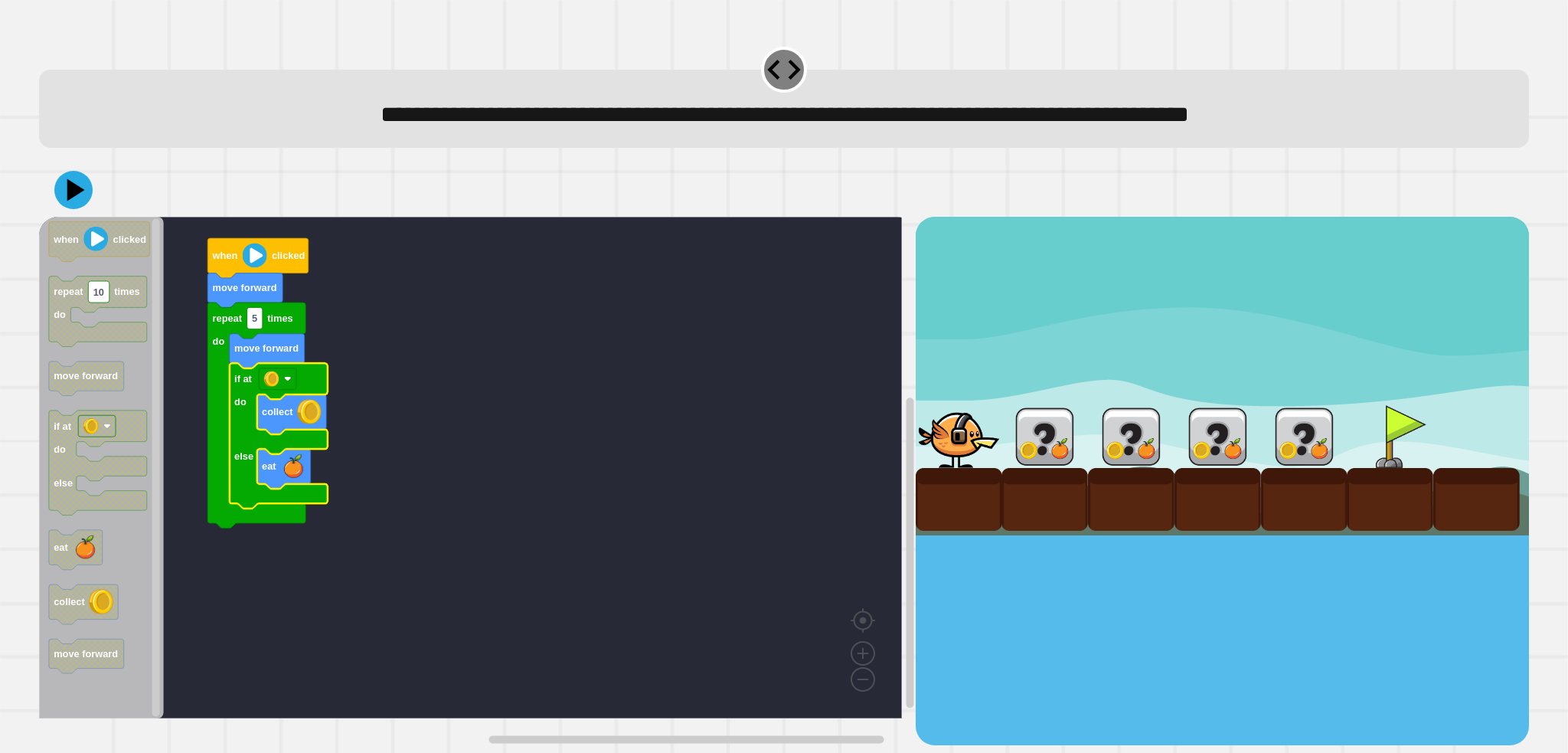
click at [276, 394] on icon "Blockly Workspace" at bounding box center [279, 436] width 98 height 146
click at [211, 520] on div "when clicked move forward repeat 5 times do move forward if at do else eat coll…" at bounding box center [477, 480] width 876 height 527
click at [281, 390] on rect "Blockly Workspace" at bounding box center [277, 379] width 37 height 22
click at [411, 434] on rect "Blockly Workspace" at bounding box center [471, 467] width 863 height 502
click at [272, 390] on rect "Blockly Workspace" at bounding box center [277, 379] width 37 height 22
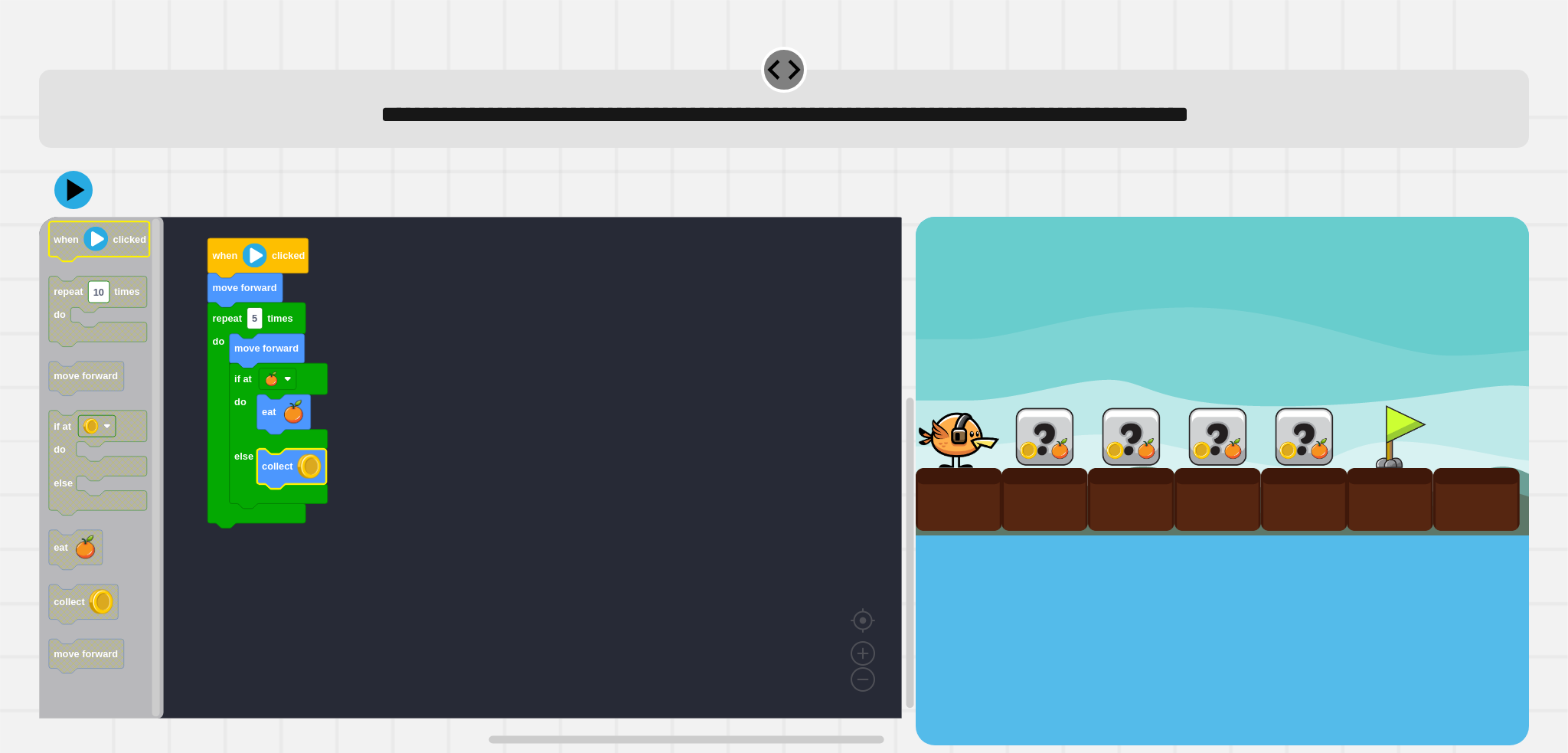
click at [76, 223] on icon "Blockly Workspace" at bounding box center [101, 467] width 125 height 502
click at [76, 201] on icon at bounding box center [73, 189] width 46 height 46
click at [420, 359] on rect "Blockly Workspace" at bounding box center [471, 467] width 863 height 502
click at [286, 380] on image "Blockly Workspace" at bounding box center [288, 379] width 7 height 7
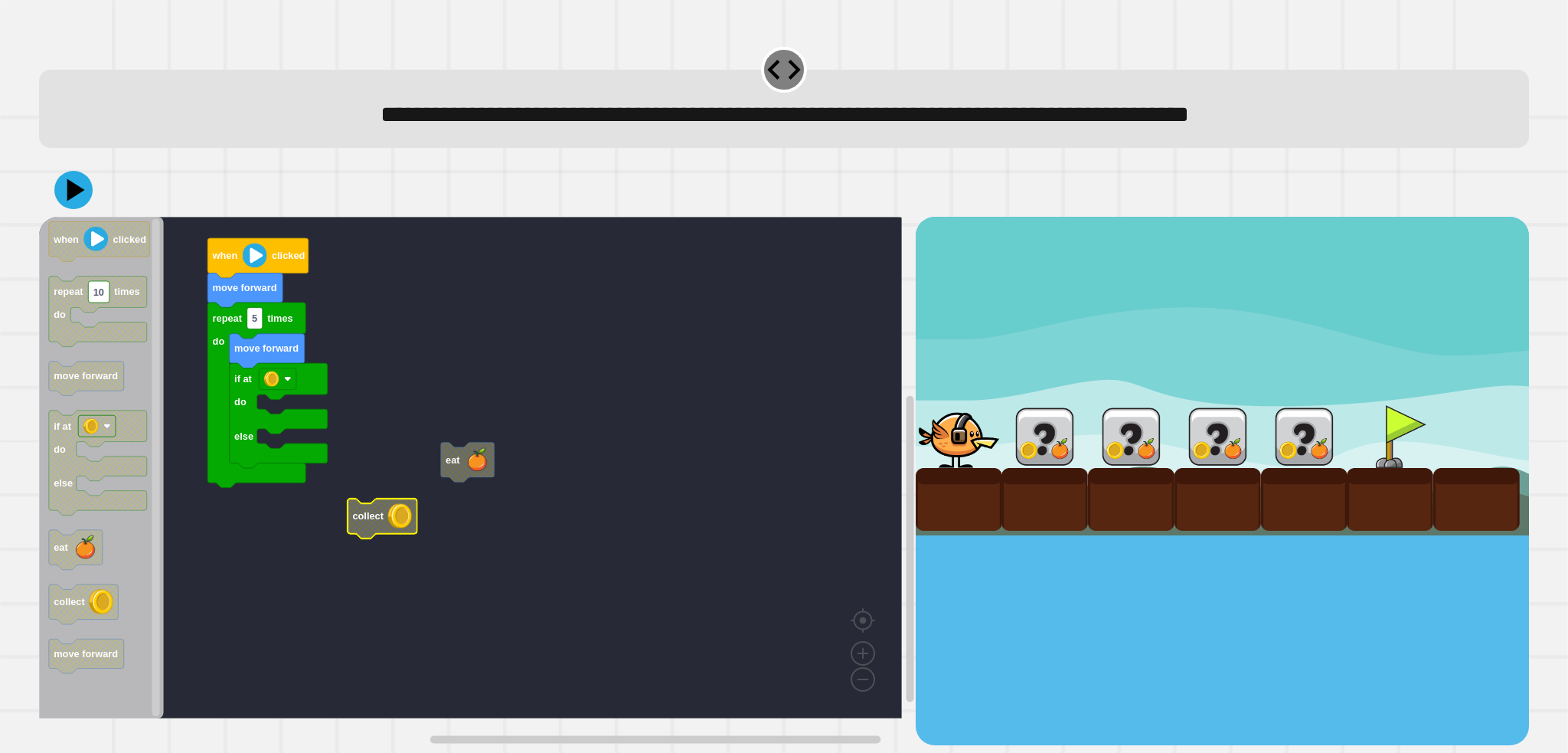
click at [426, 478] on rect "Blockly Workspace" at bounding box center [471, 467] width 863 height 502
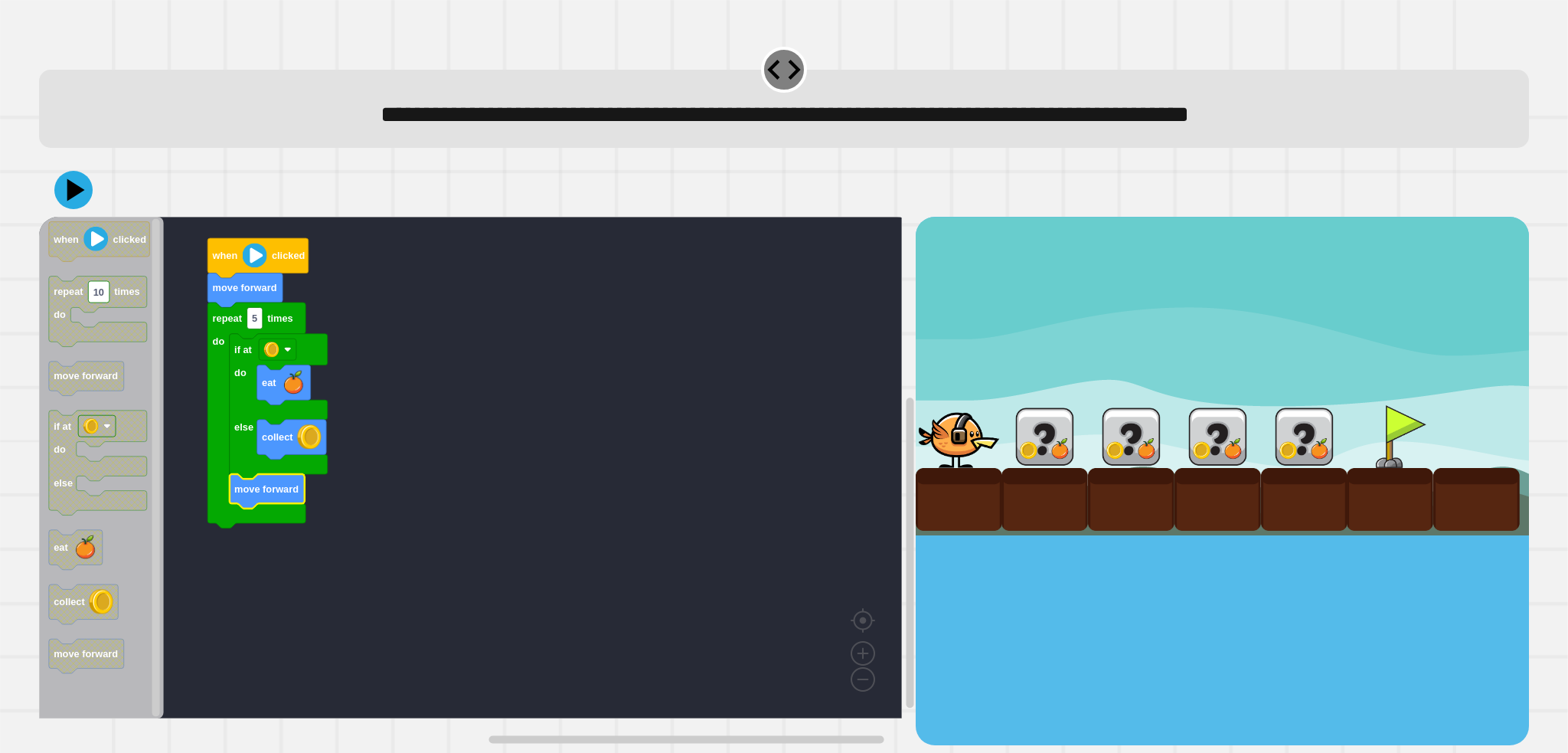
click at [81, 213] on div at bounding box center [784, 189] width 1490 height 54
click at [82, 207] on icon at bounding box center [73, 189] width 46 height 46
click at [469, 359] on rect "Blockly Workspace" at bounding box center [471, 467] width 863 height 502
click at [77, 188] on icon at bounding box center [73, 189] width 46 height 46
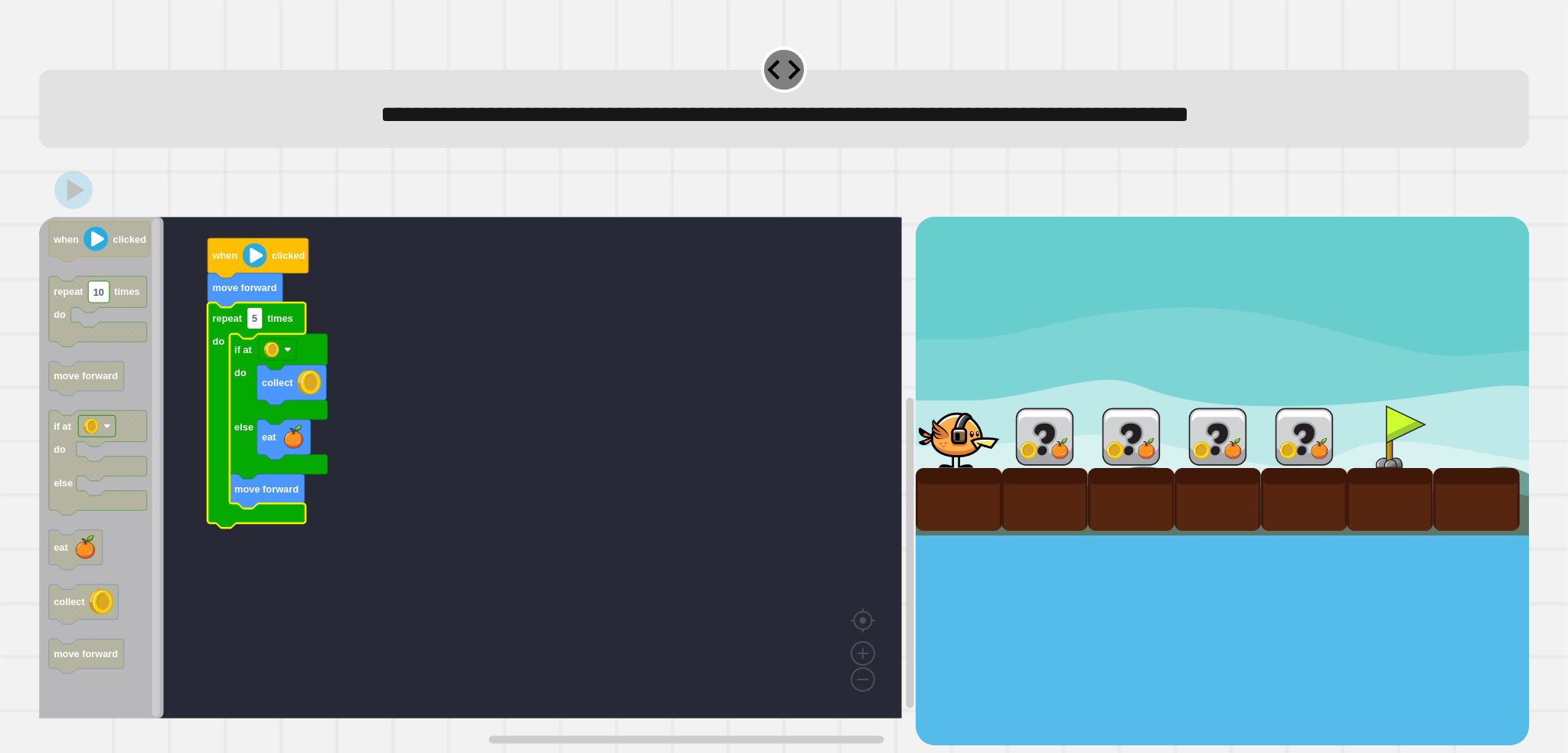
click at [536, 378] on rect "Blockly Workspace" at bounding box center [471, 467] width 863 height 502
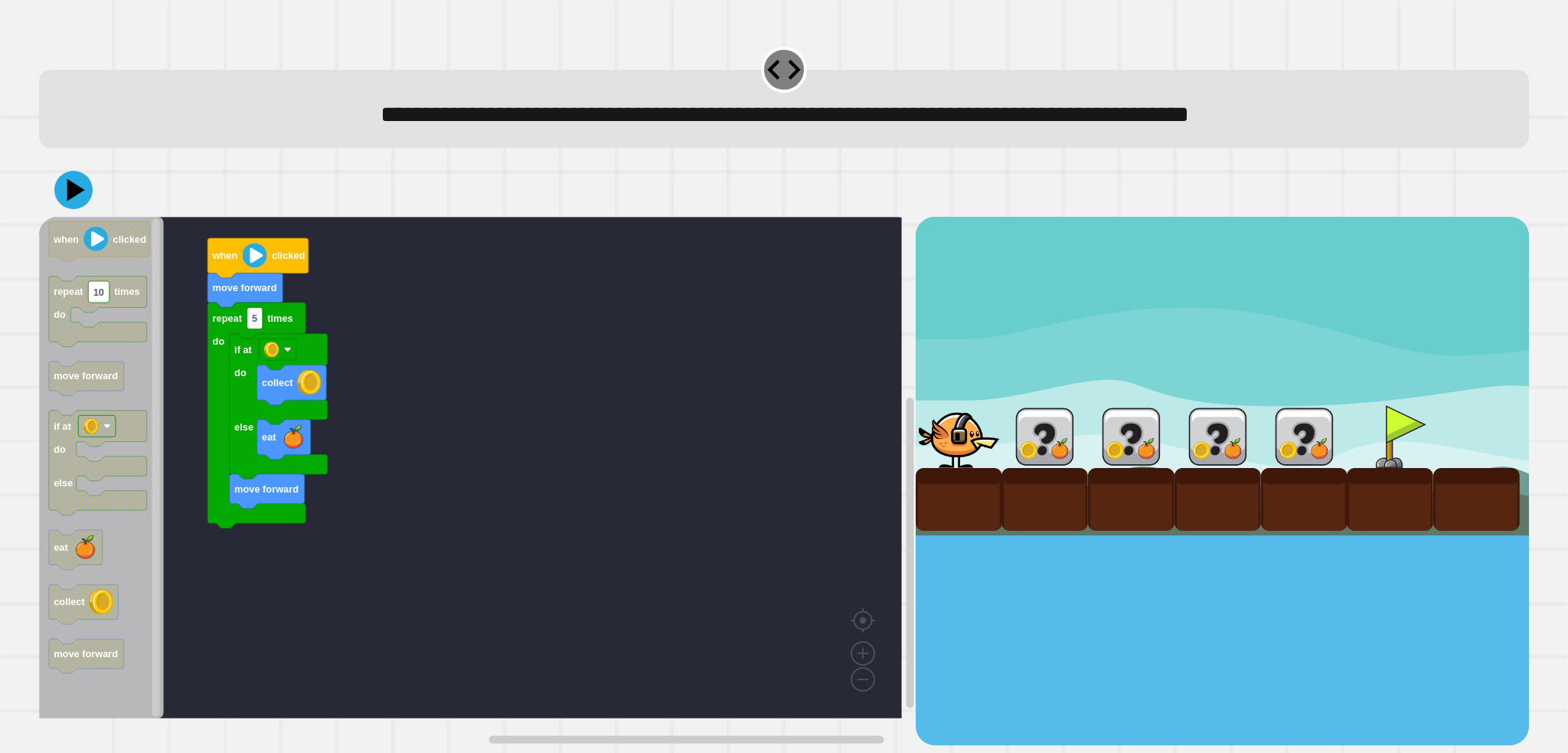
click at [85, 190] on icon at bounding box center [74, 190] width 38 height 38
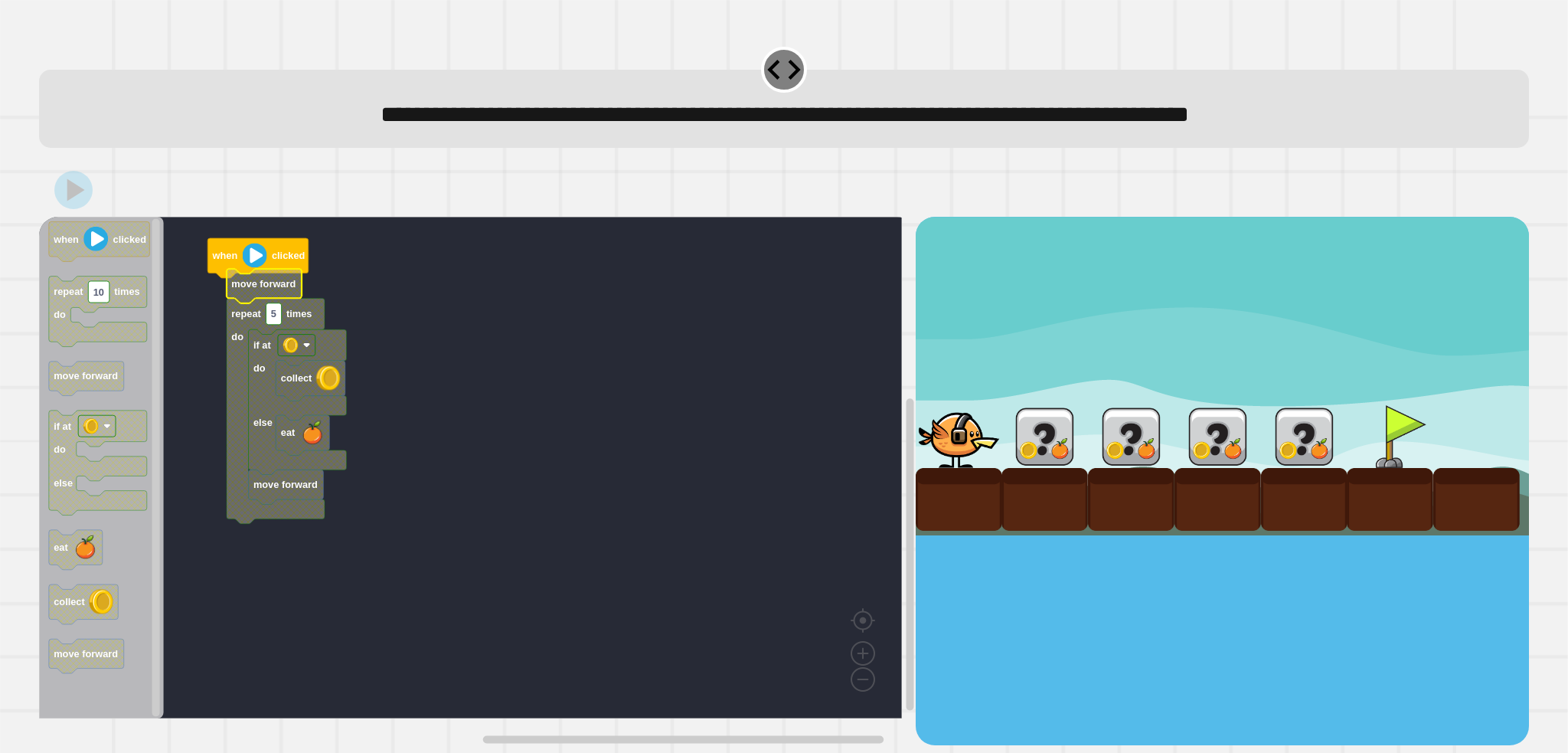
click at [448, 367] on rect "Blockly Workspace" at bounding box center [471, 467] width 863 height 502
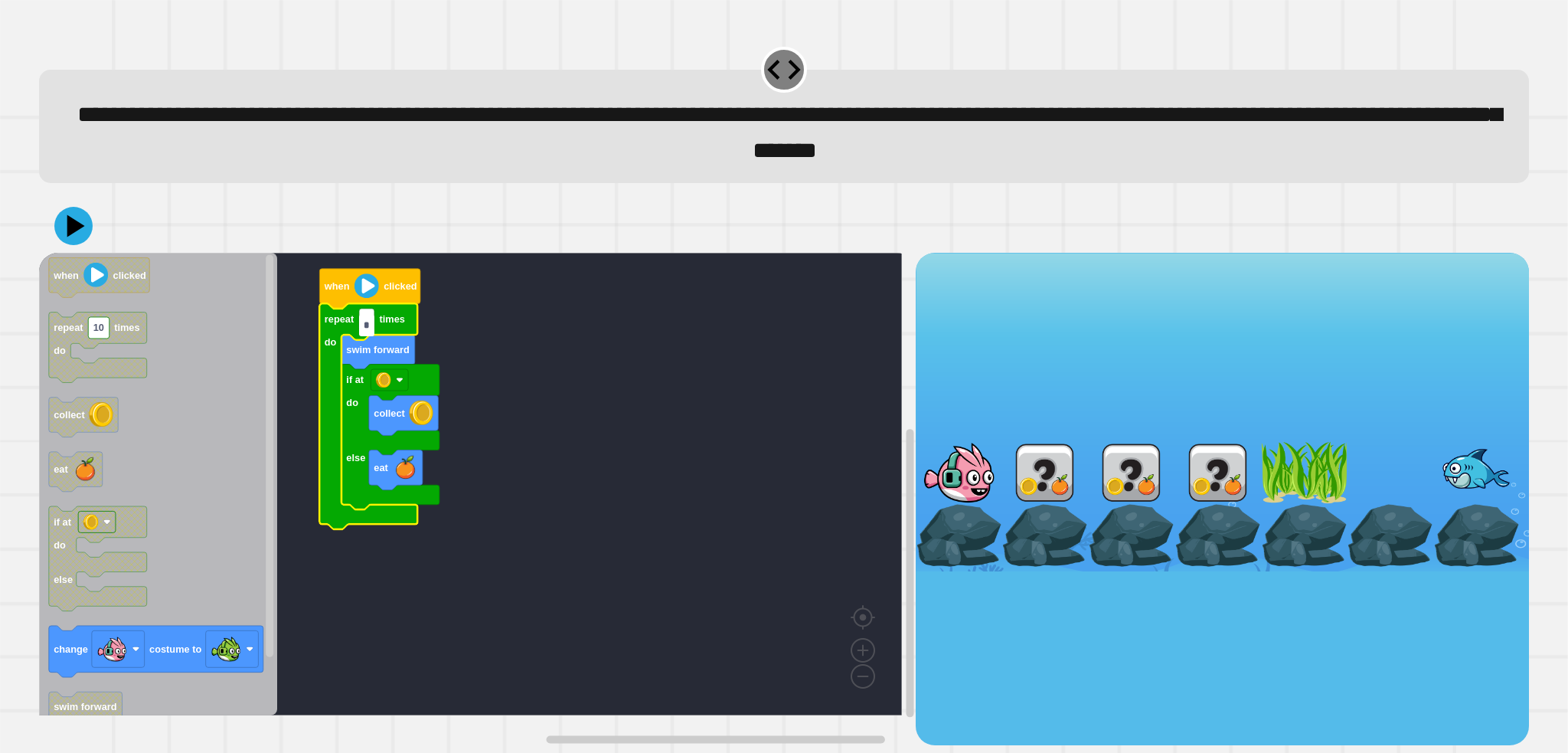
type input "*"
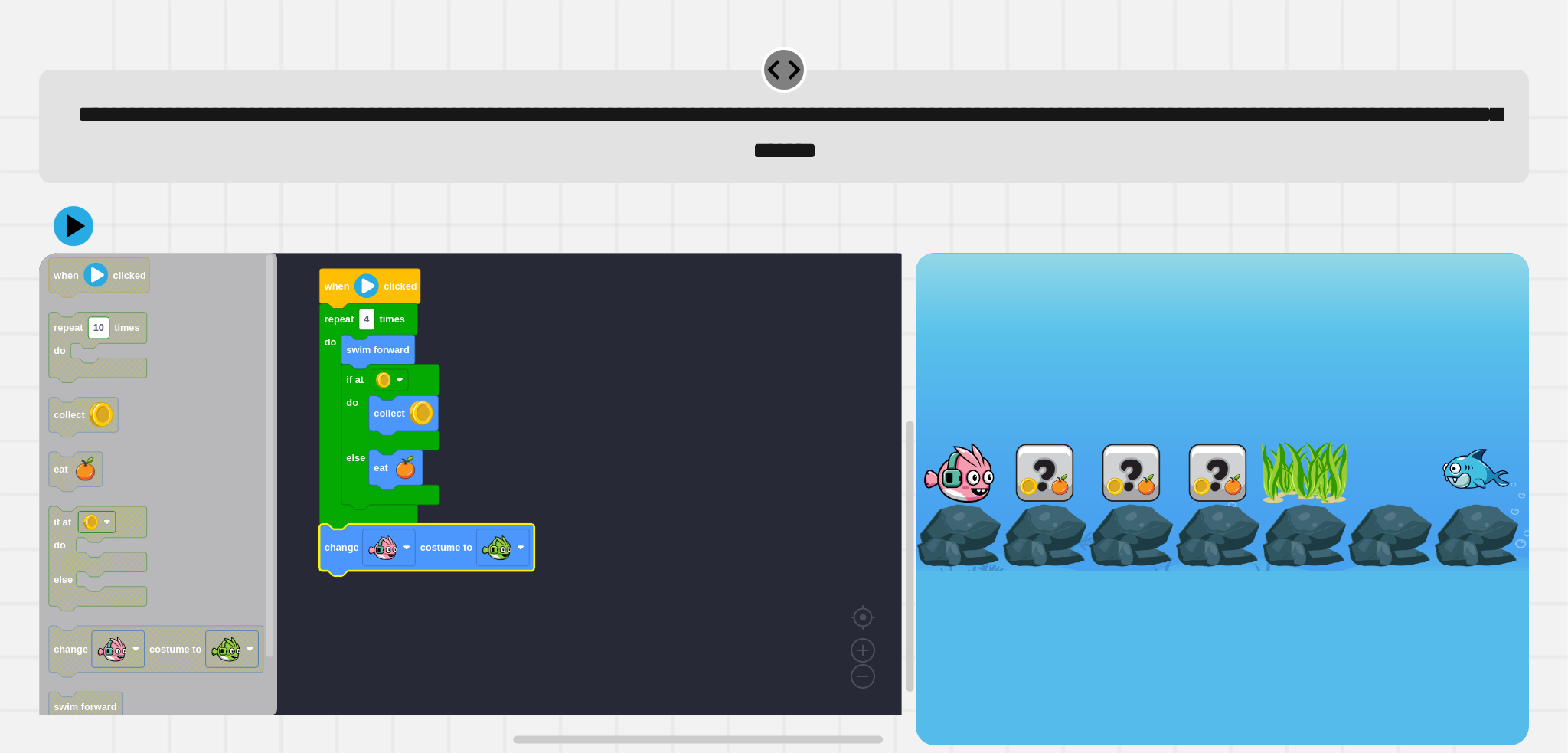
click at [65, 219] on icon at bounding box center [74, 226] width 40 height 40
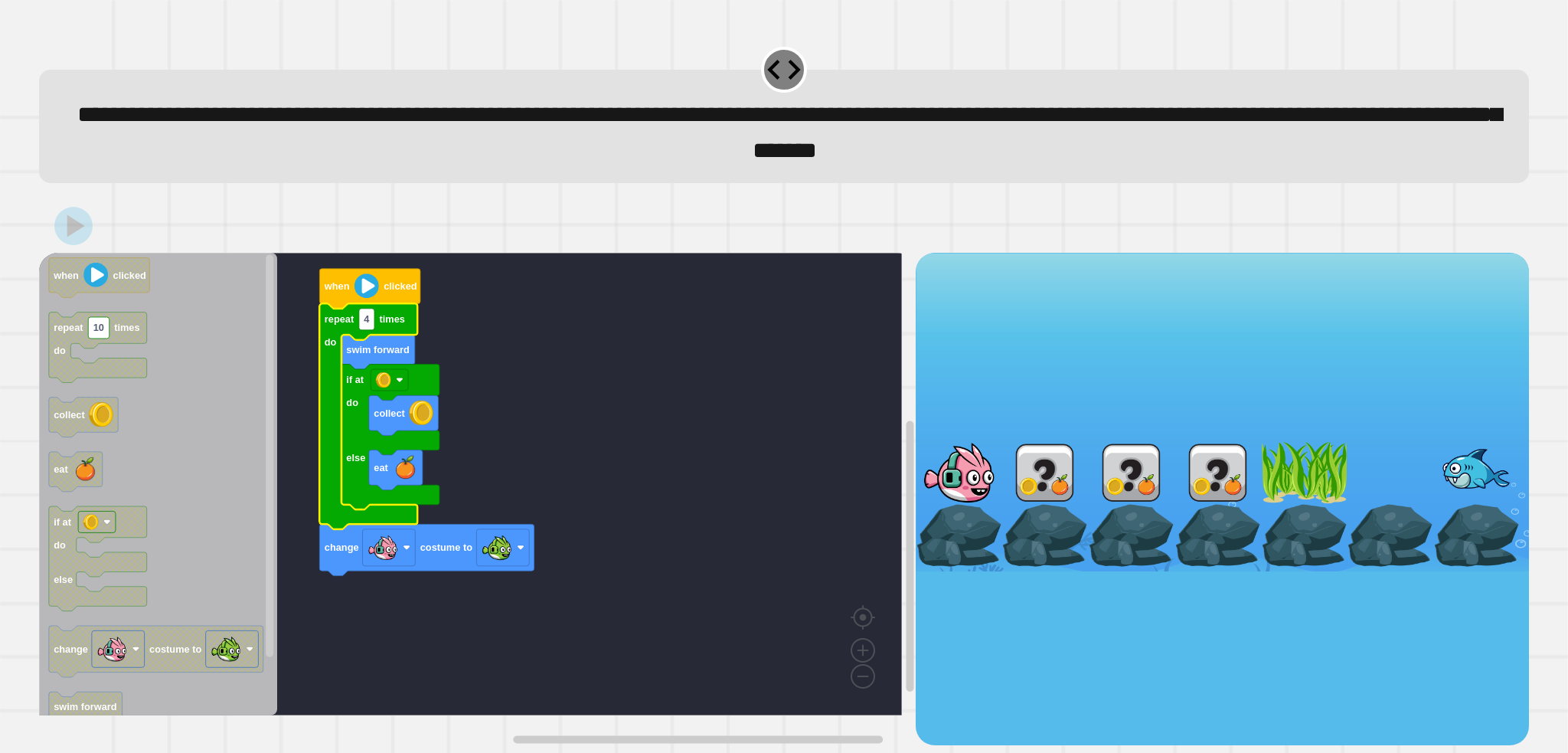
click at [707, 402] on rect "Blockly Workspace" at bounding box center [471, 483] width 863 height 463
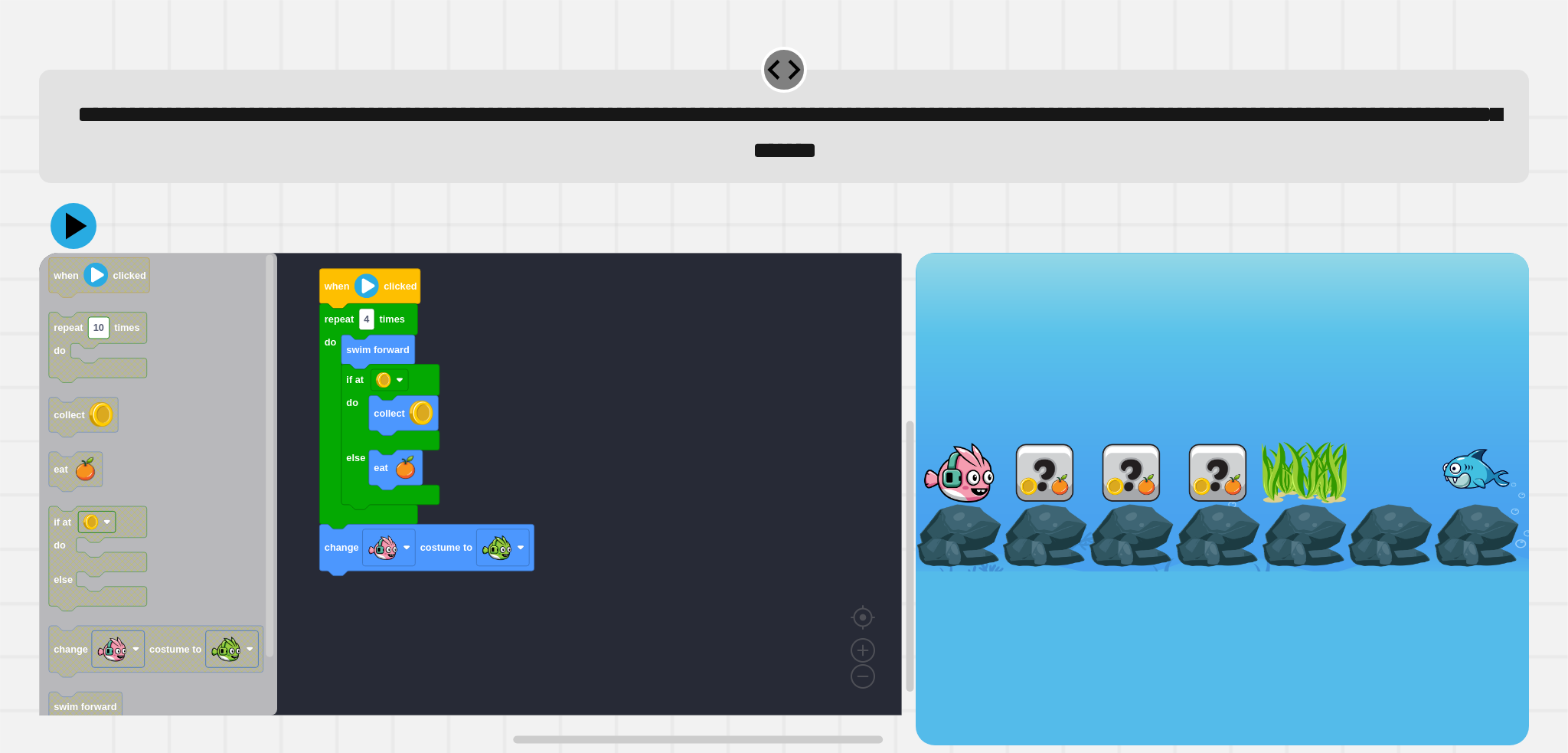
click at [63, 219] on icon at bounding box center [73, 226] width 46 height 46
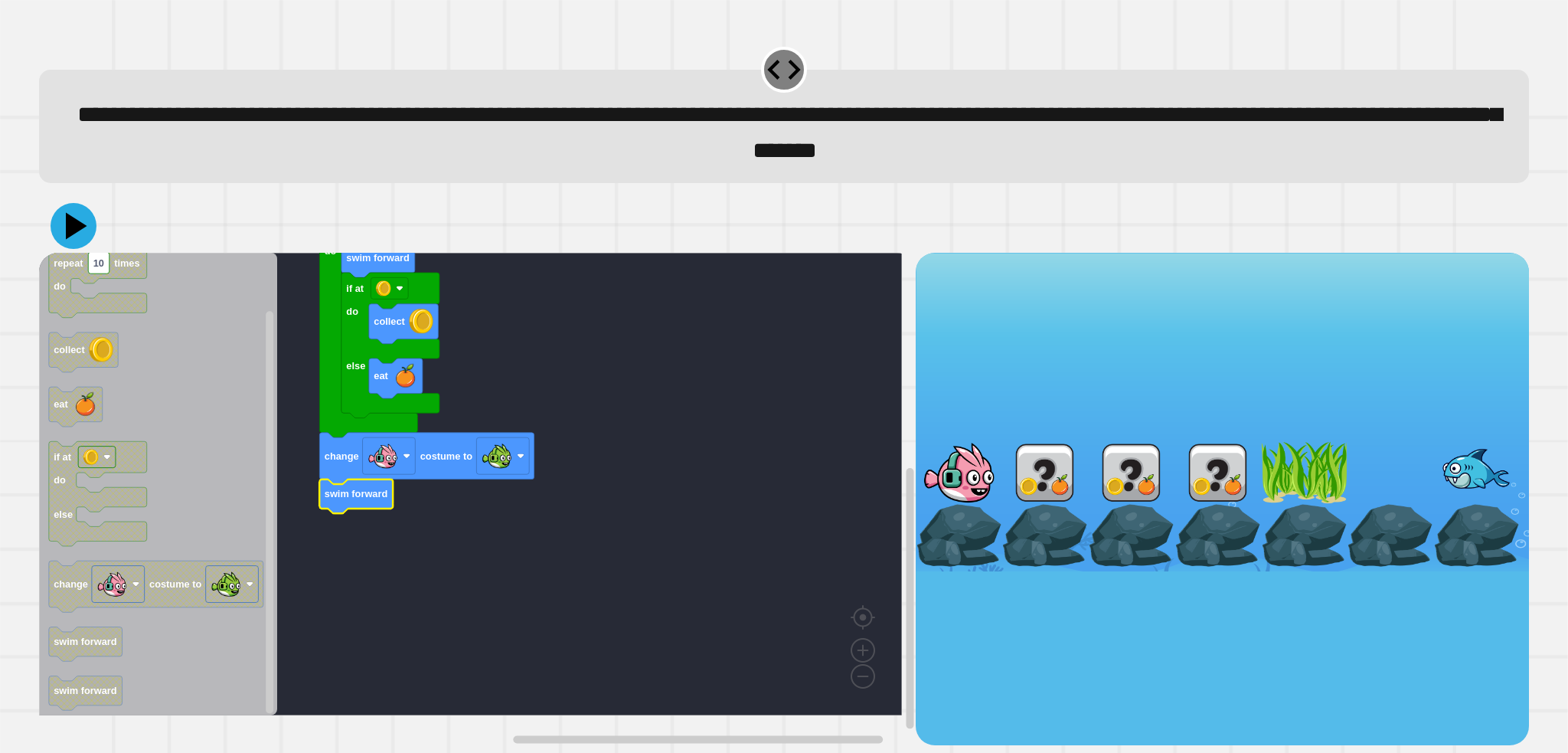
click at [67, 226] on icon at bounding box center [73, 226] width 46 height 46
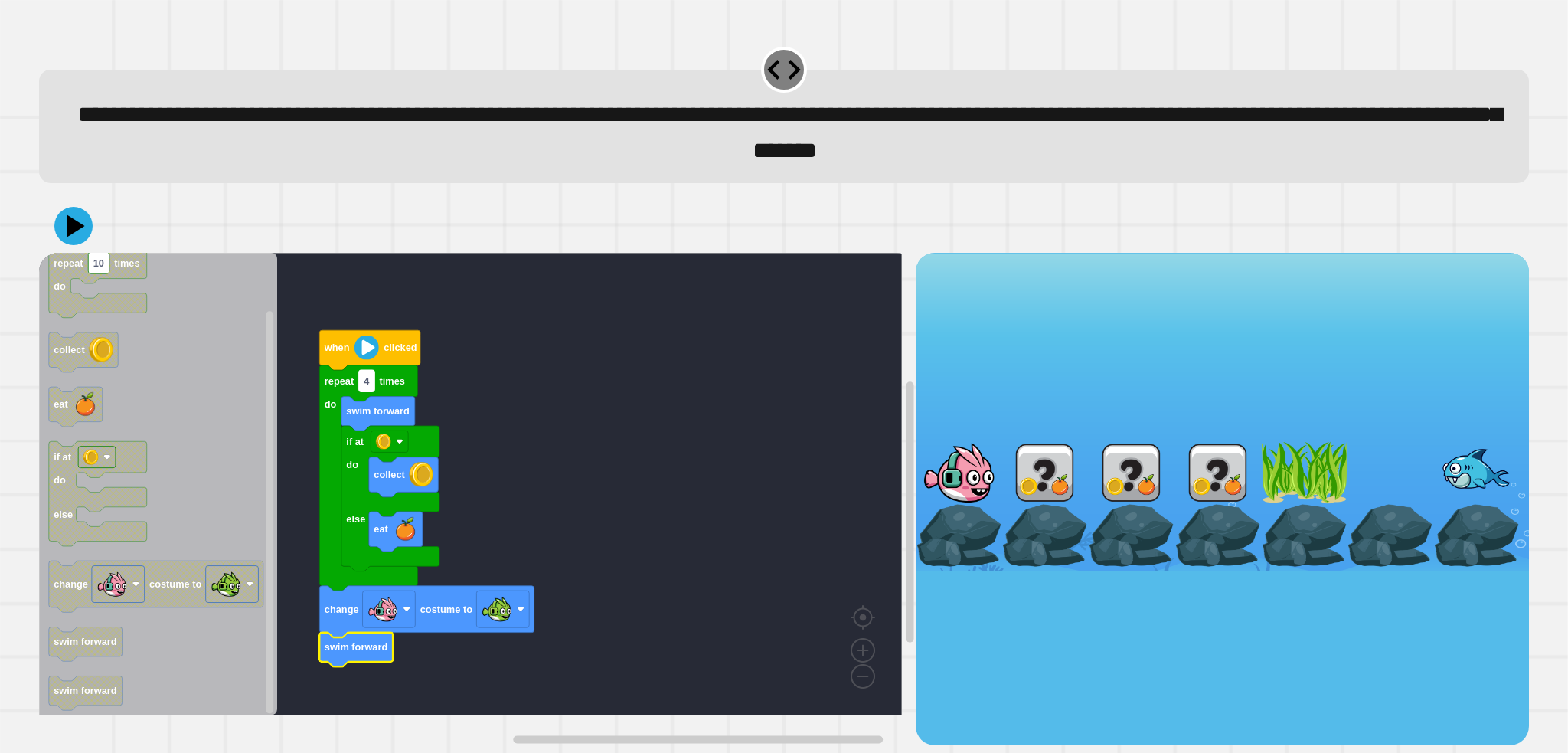
click at [371, 392] on rect "Blockly Workspace" at bounding box center [366, 381] width 15 height 22
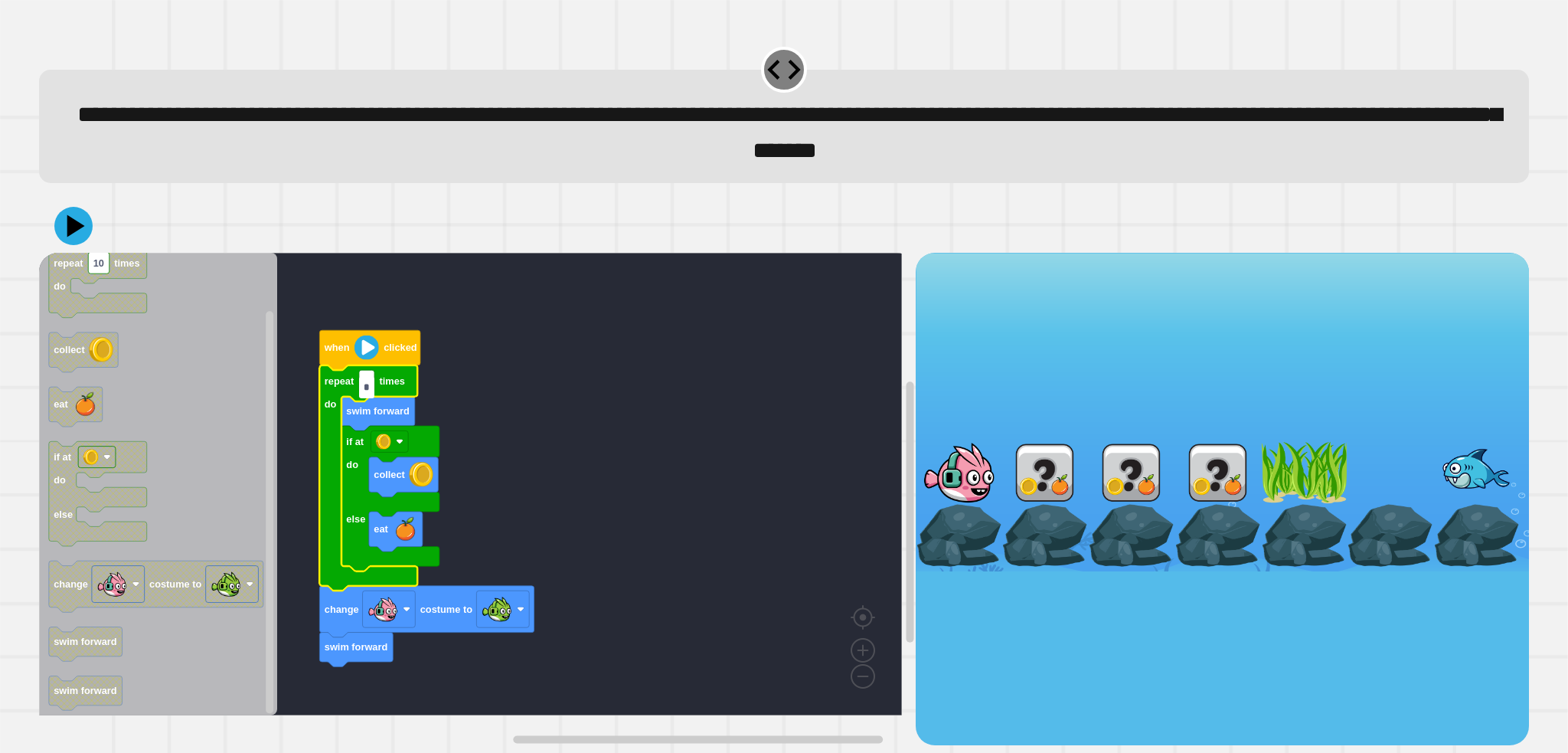
type input "*"
click at [488, 461] on rect "Blockly Workspace" at bounding box center [471, 483] width 863 height 463
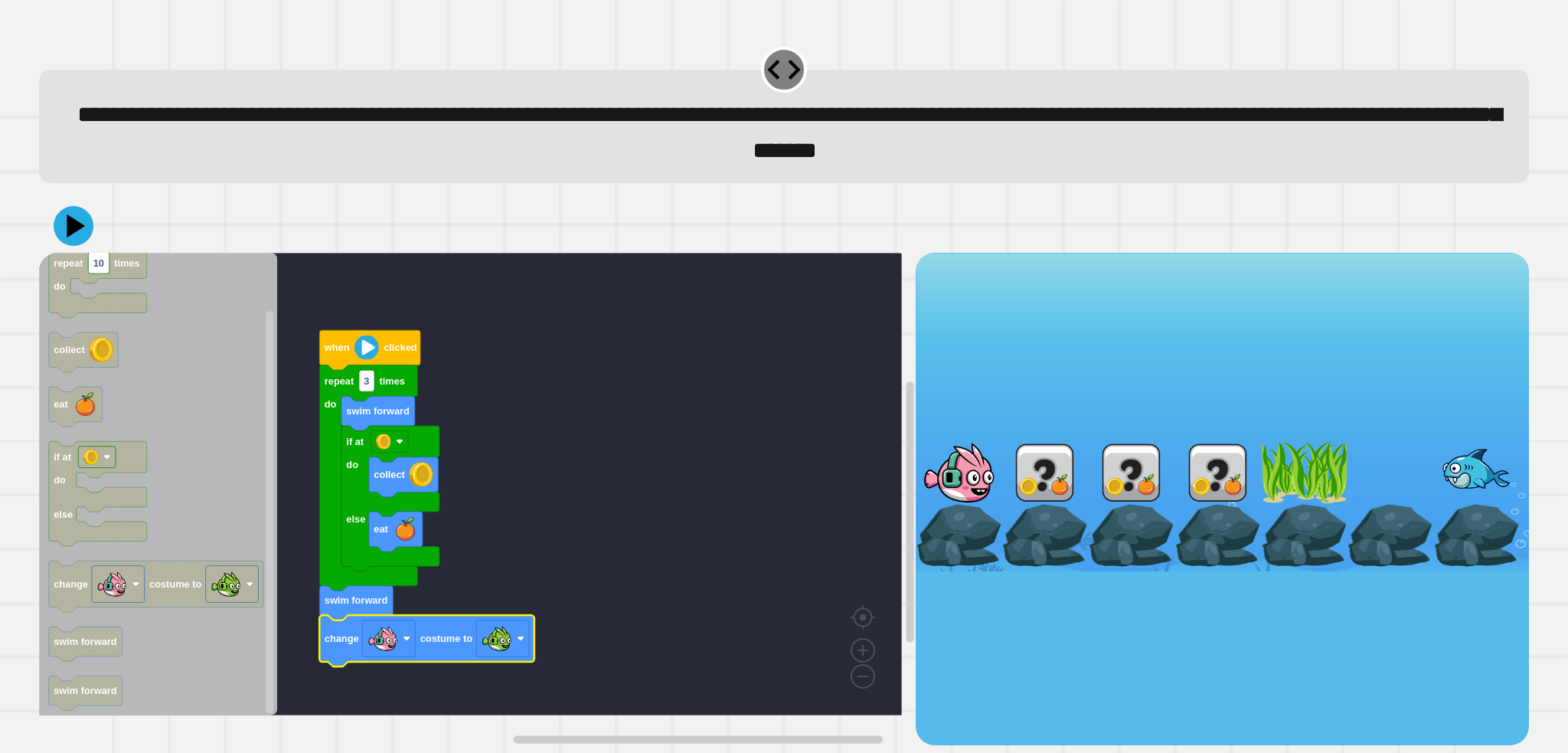
click at [70, 246] on button at bounding box center [74, 226] width 40 height 40
